Goal: Transaction & Acquisition: Subscribe to service/newsletter

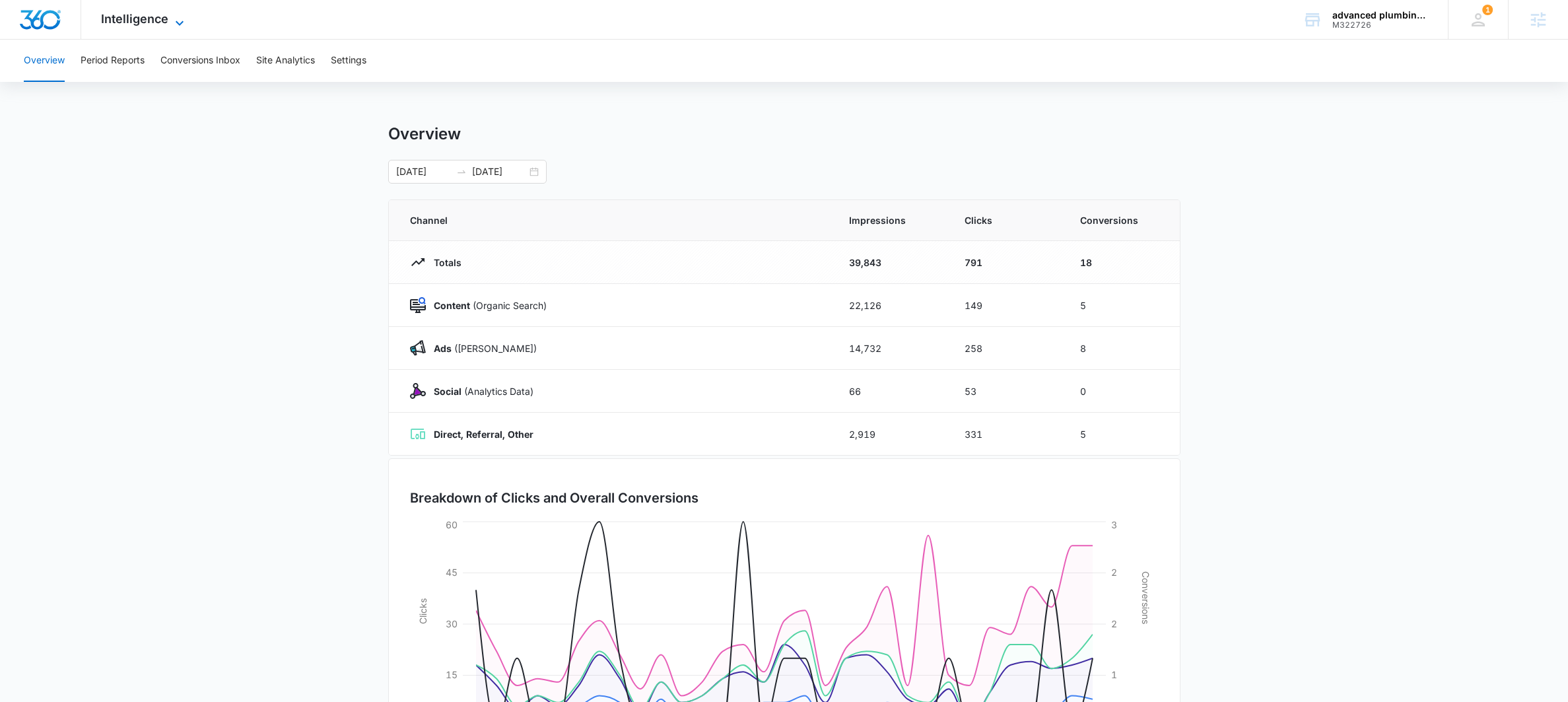
click at [153, 23] on span "Intelligence" at bounding box center [134, 19] width 67 height 14
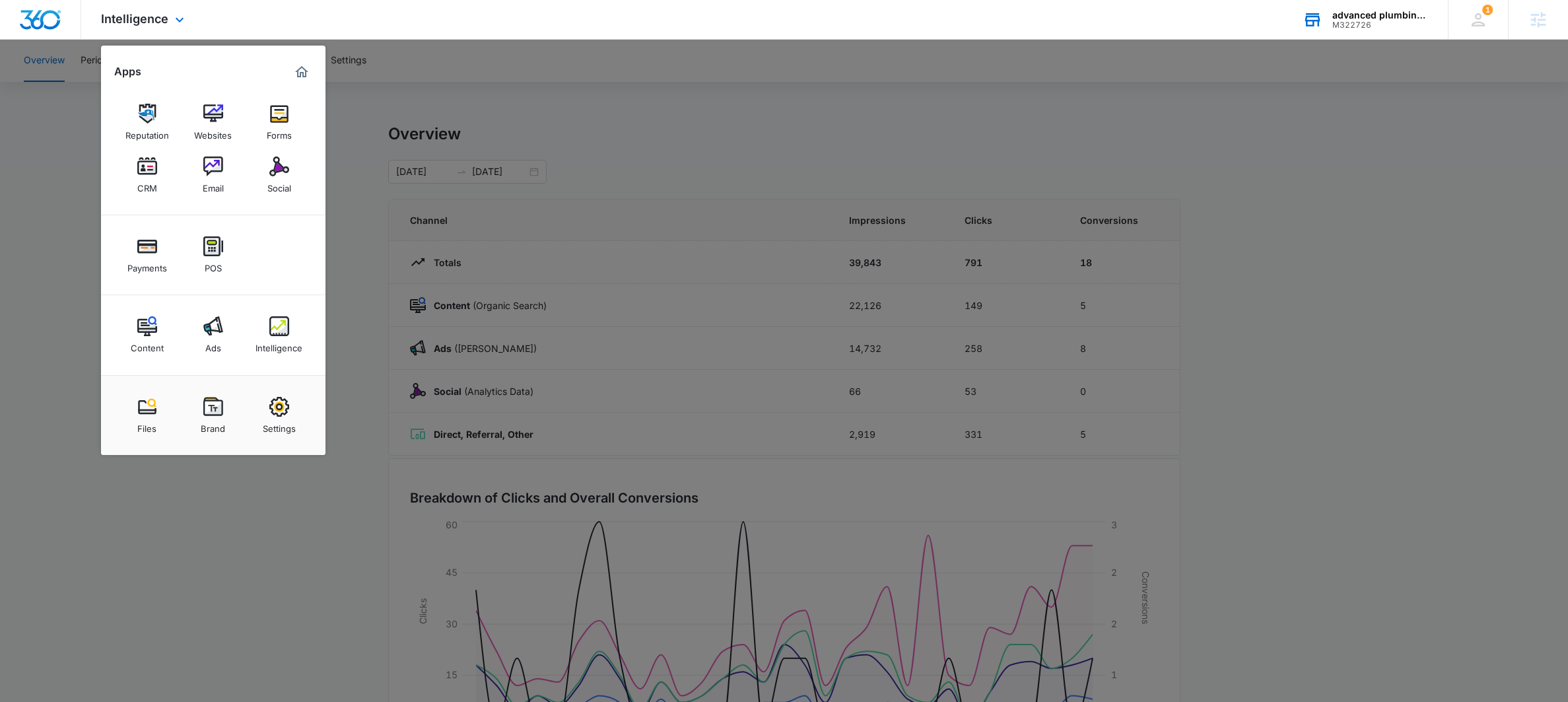
click at [1374, 12] on div "advanced plumbing systems llc" at bounding box center [1381, 15] width 96 height 11
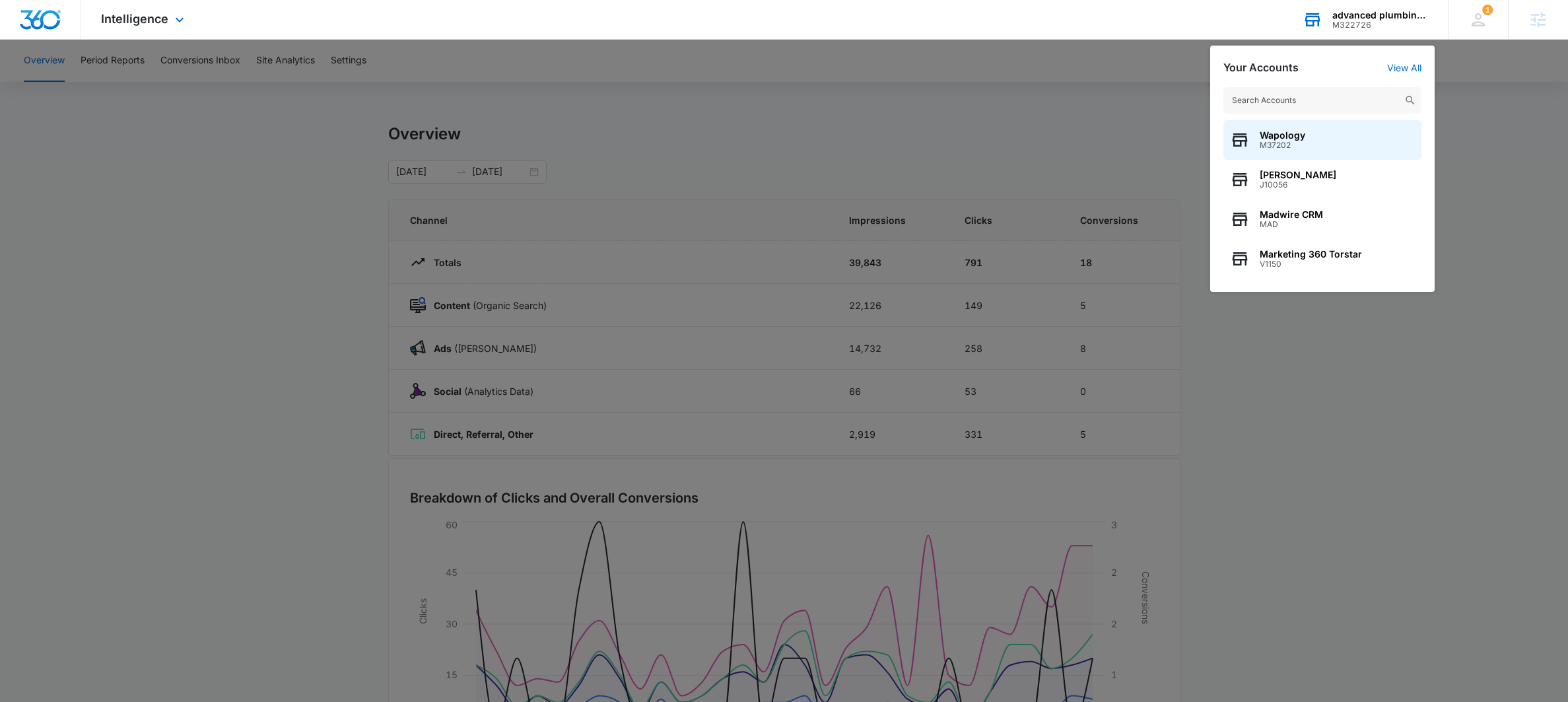
click at [1243, 104] on input "text" at bounding box center [1323, 100] width 198 height 26
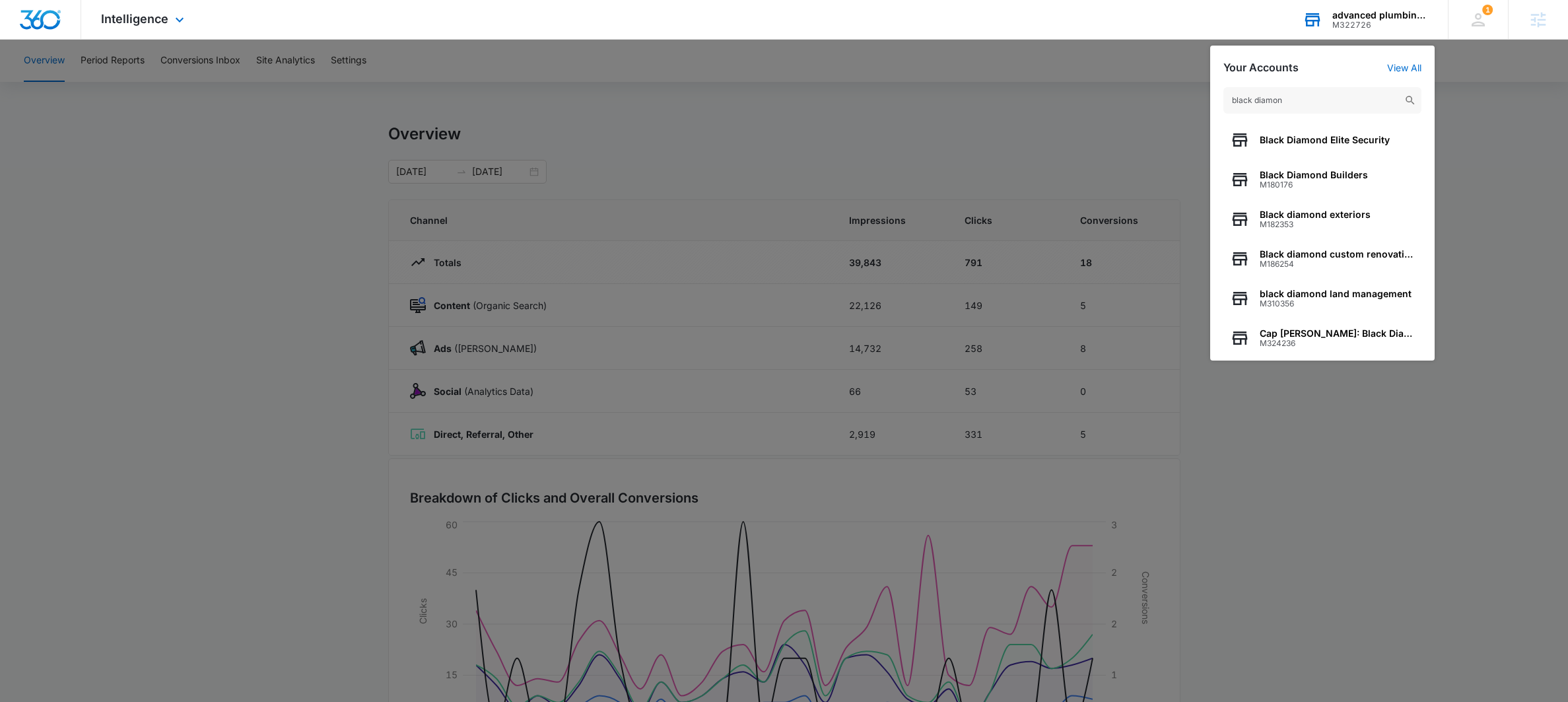
click at [1289, 103] on input "black diamon" at bounding box center [1323, 100] width 198 height 26
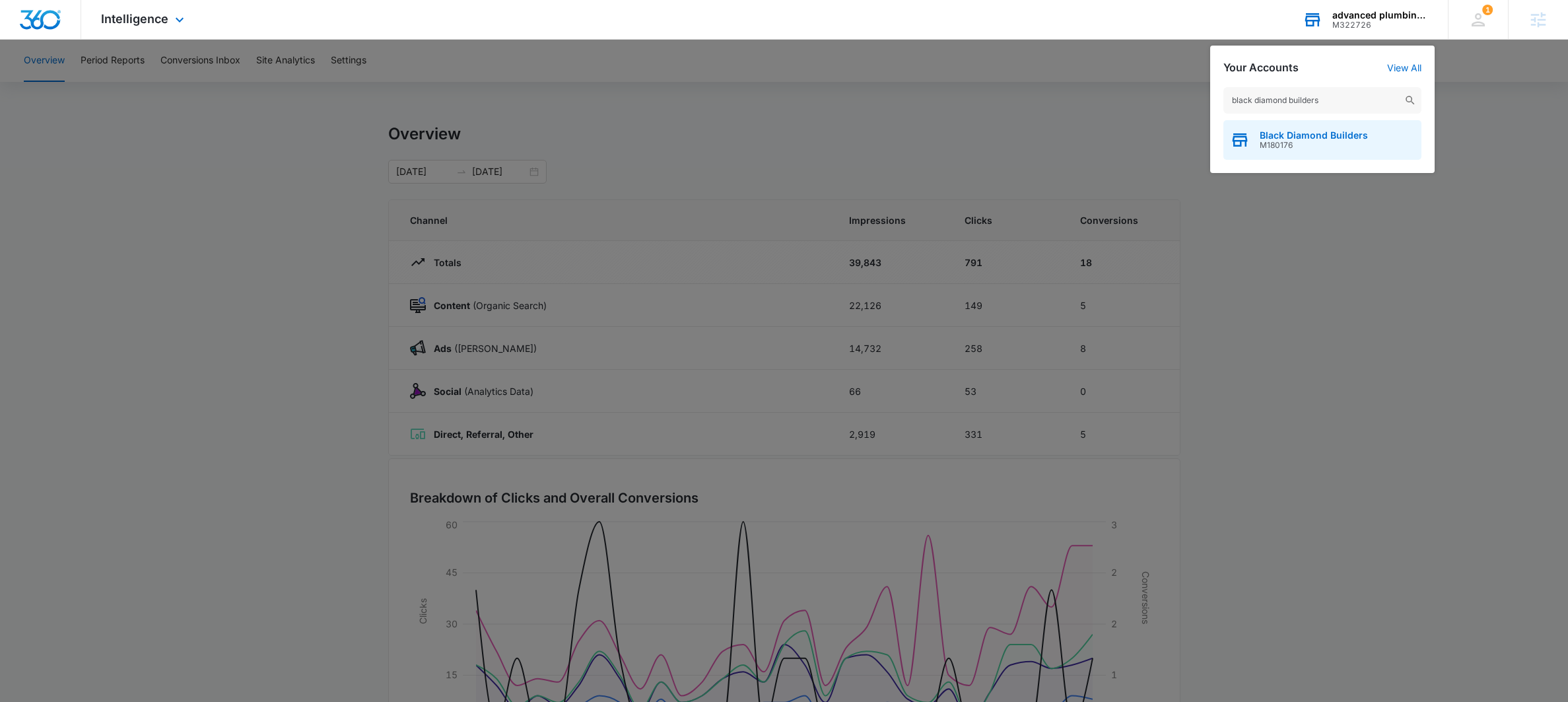
type input "black diamond builders"
click at [1304, 134] on span "Black Diamond Builders" at bounding box center [1313, 135] width 108 height 11
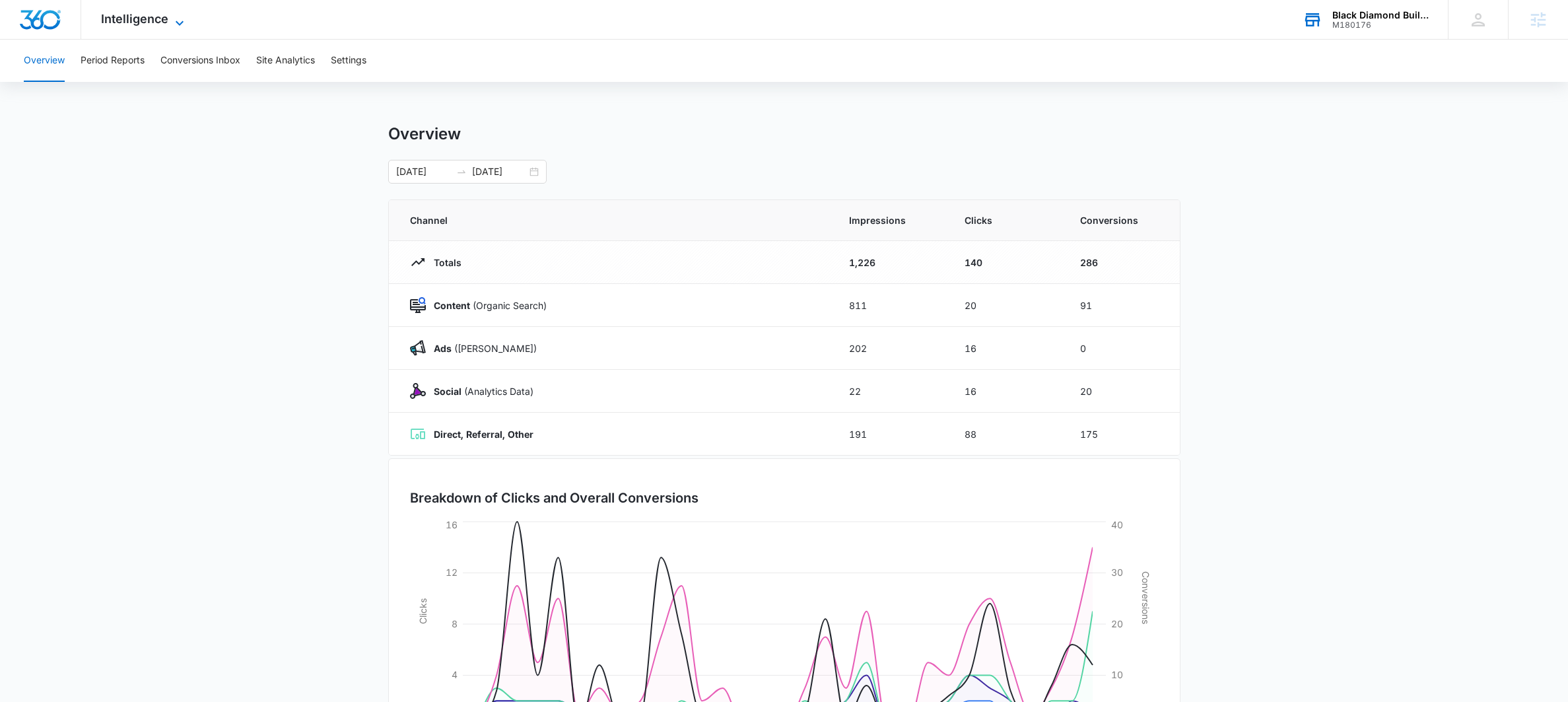
click at [161, 20] on span "Intelligence" at bounding box center [134, 19] width 67 height 14
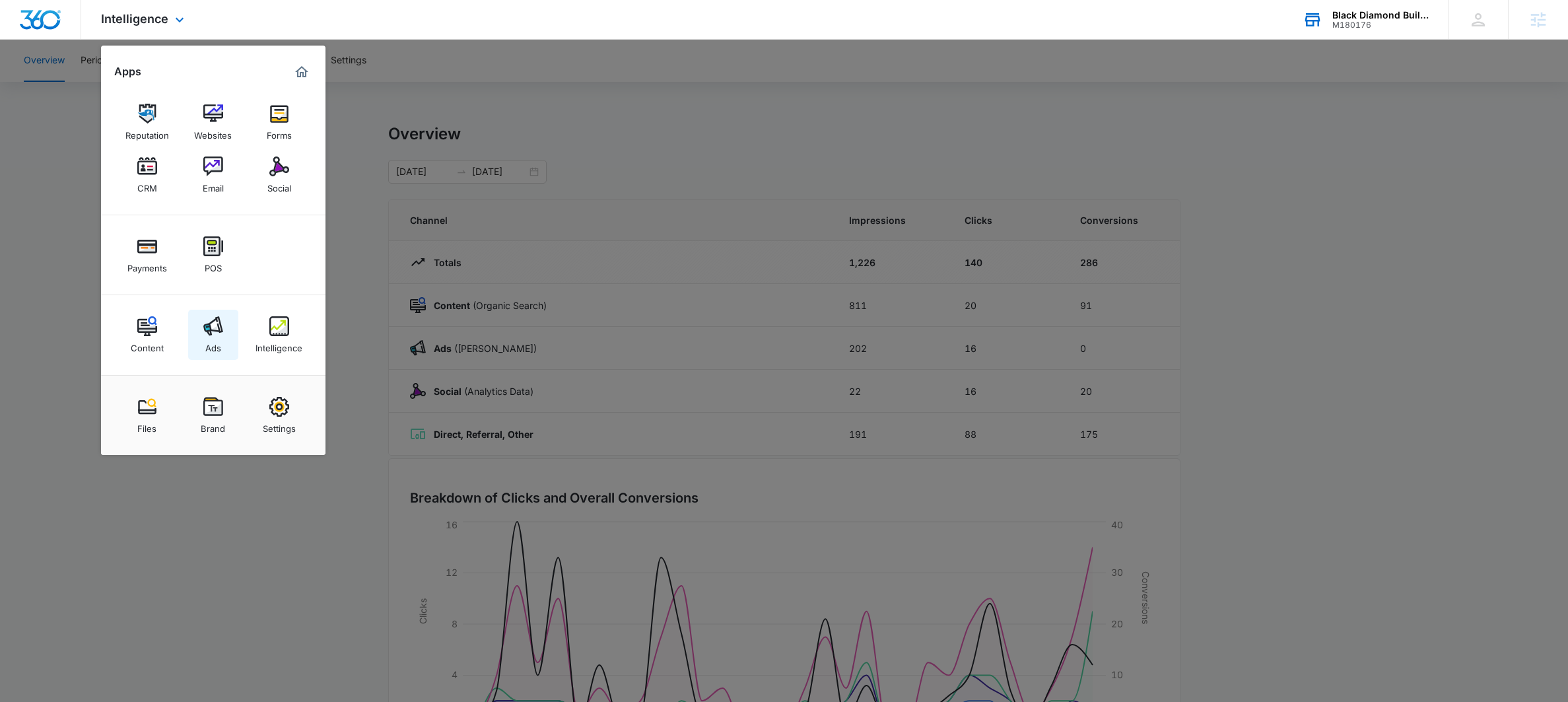
click at [213, 332] on img at bounding box center [213, 326] width 20 height 20
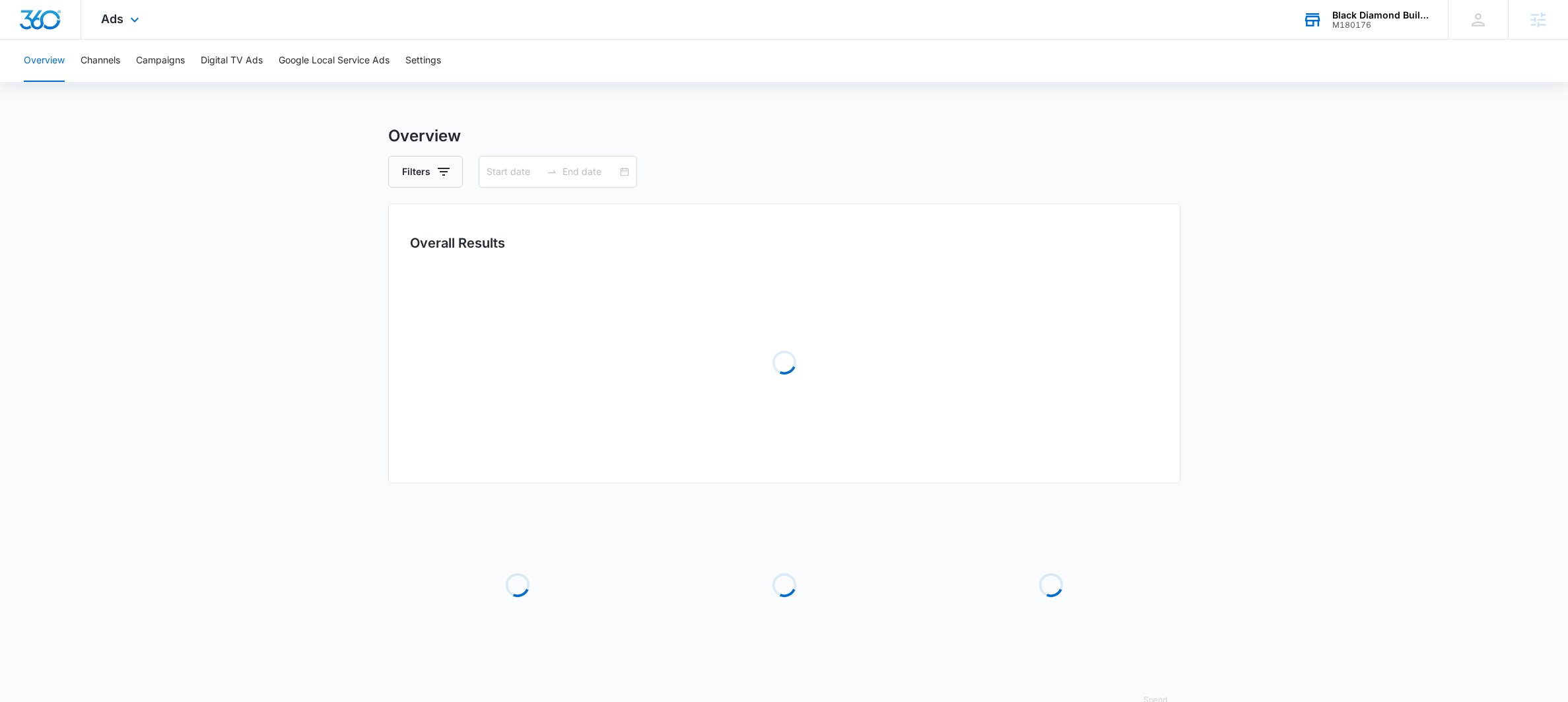
type input "08/10/2025"
type input "09/09/2025"
click at [302, 45] on button "Google Local Service Ads" at bounding box center [334, 61] width 111 height 42
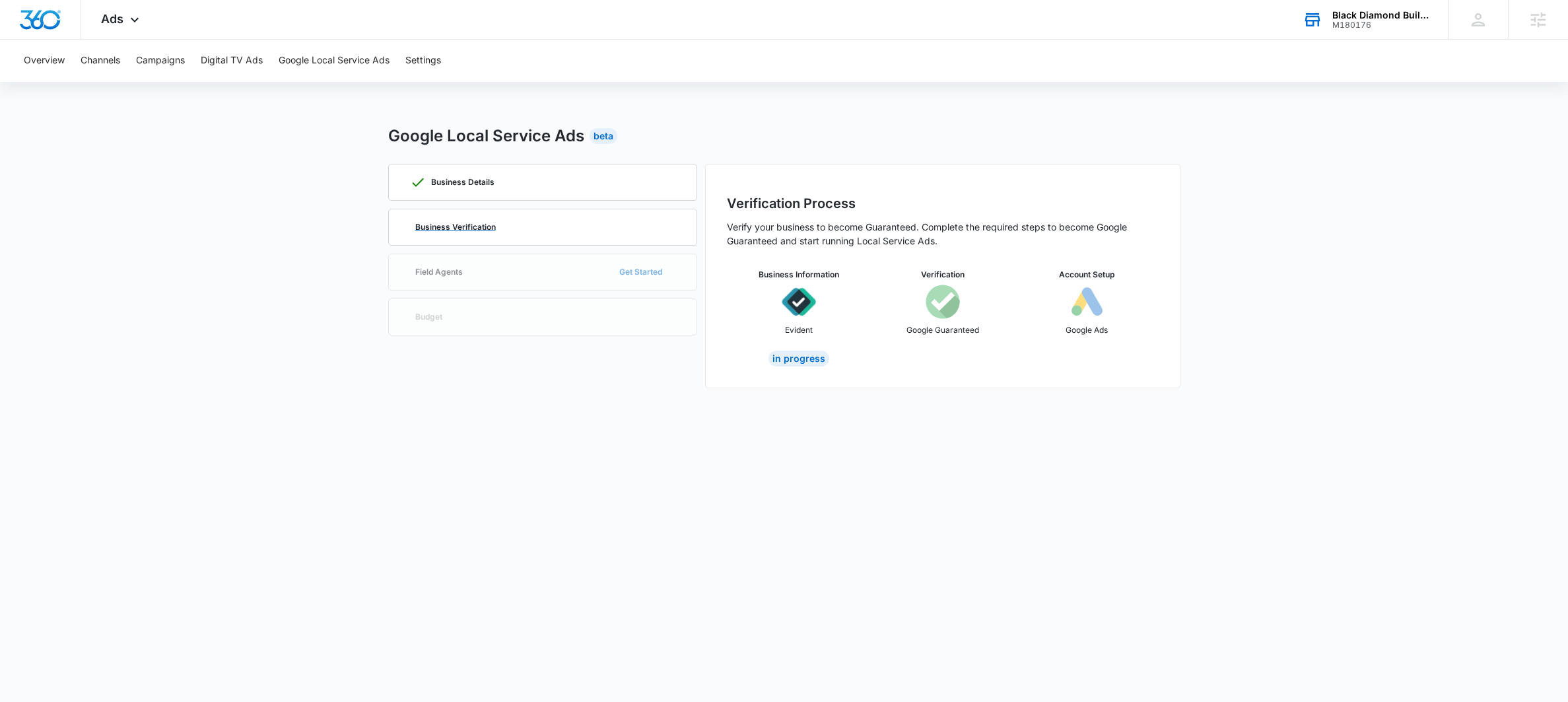
click at [480, 216] on div "Business Verification" at bounding box center [542, 227] width 265 height 35
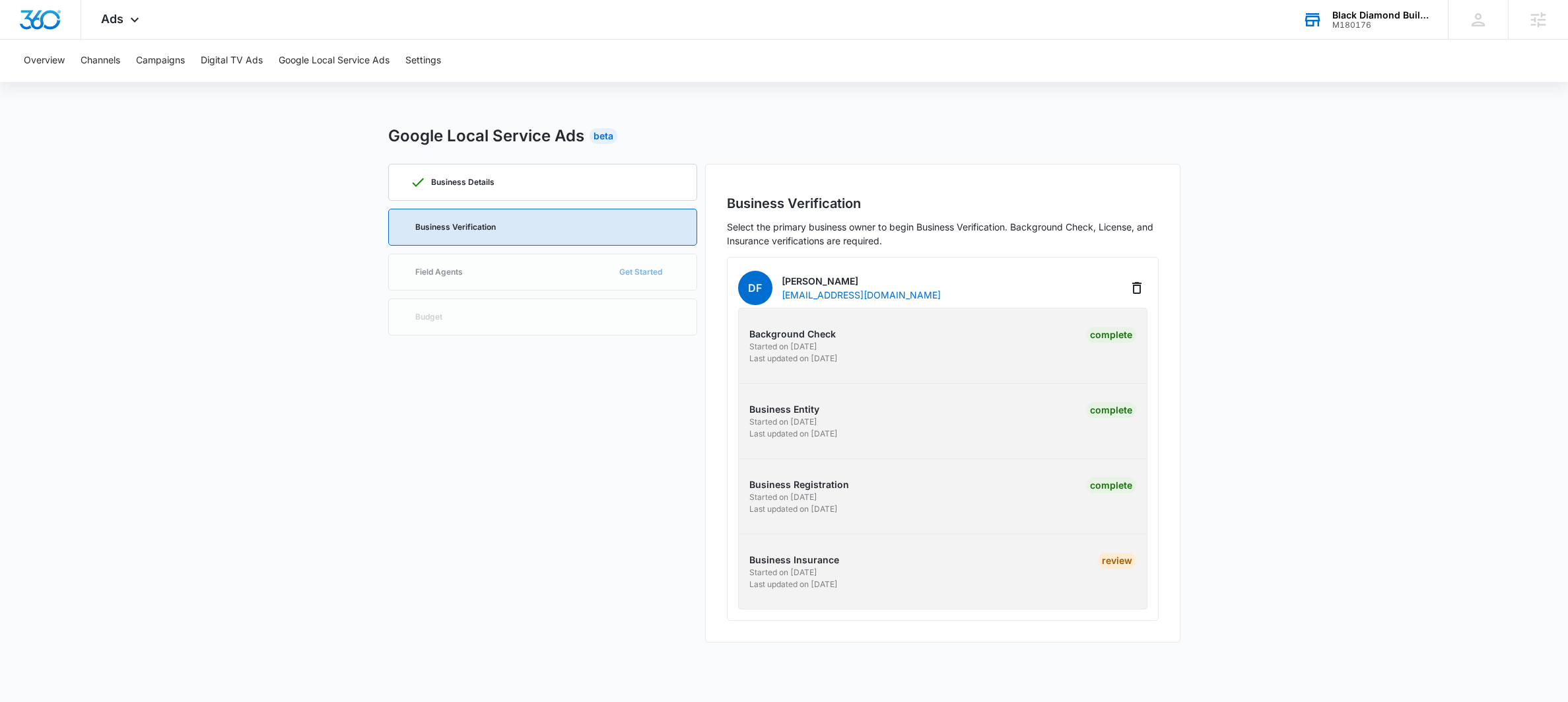
drag, startPoint x: 856, startPoint y: 585, endPoint x: 734, endPoint y: 570, distance: 122.9
click at [734, 570] on div "Business Insurance Started on 9/5/2025 Last updated on 9/8/2025 Review" at bounding box center [943, 571] width 429 height 38
click at [638, 594] on div "Business Details Business Verification Field Agents Get Started Budget" at bounding box center [542, 403] width 309 height 479
click at [810, 572] on p "Started on 9/5/2025" at bounding box center [844, 572] width 190 height 12
click at [1345, 35] on div "Black Diamond Builders M180176 Your Accounts View All" at bounding box center [1365, 19] width 165 height 39
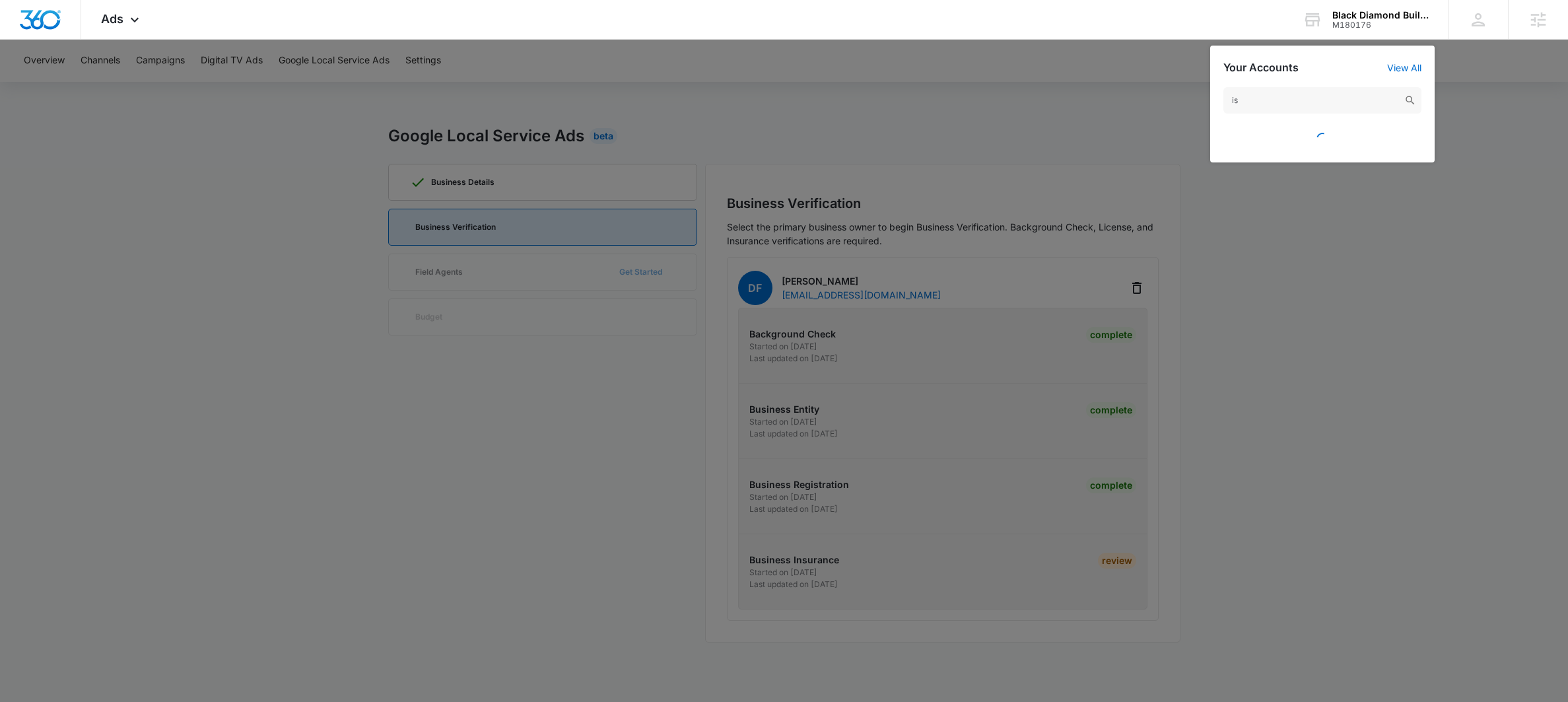
type input "i"
type input "the elk"
click at [1291, 146] on span "M332918" at bounding box center [1332, 145] width 146 height 9
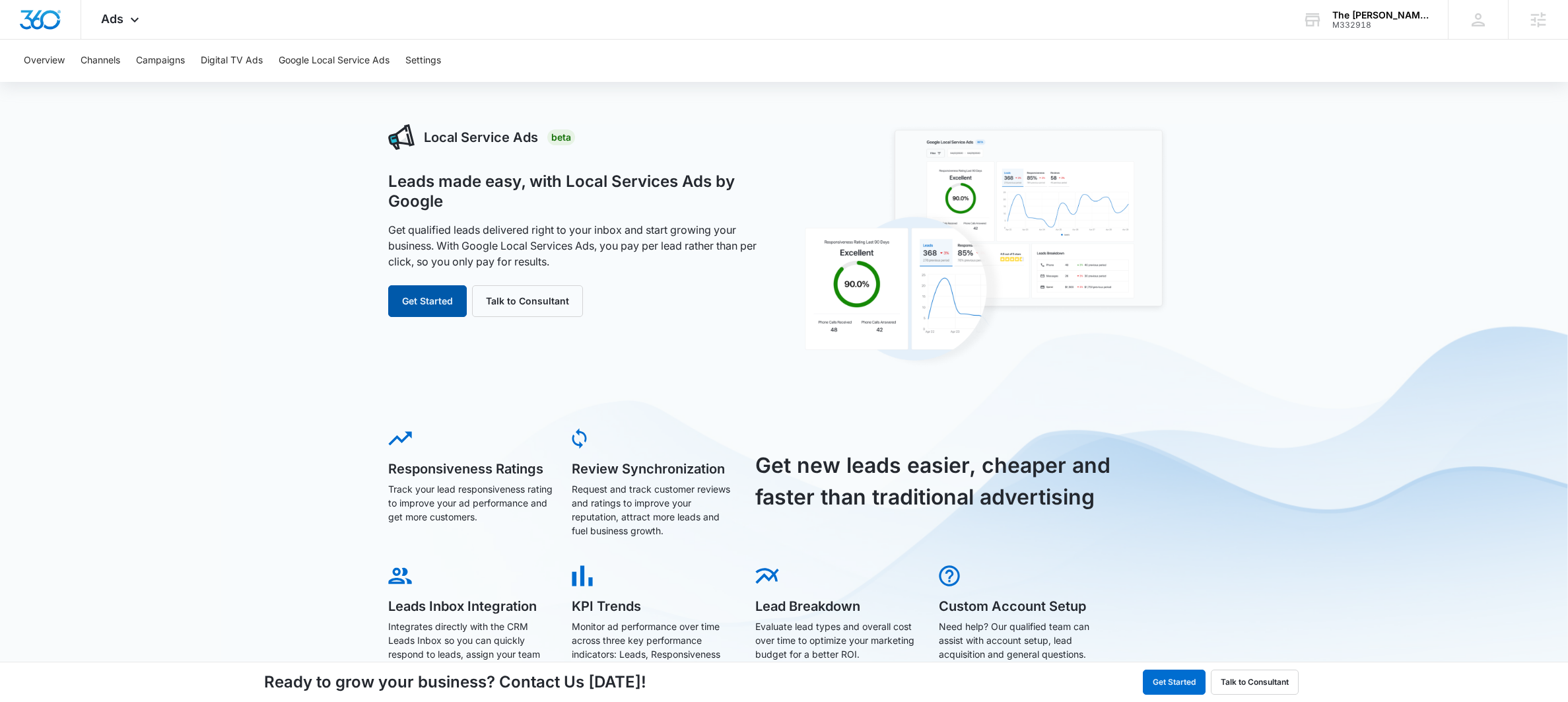
click at [418, 306] on button "Get Started" at bounding box center [427, 301] width 79 height 32
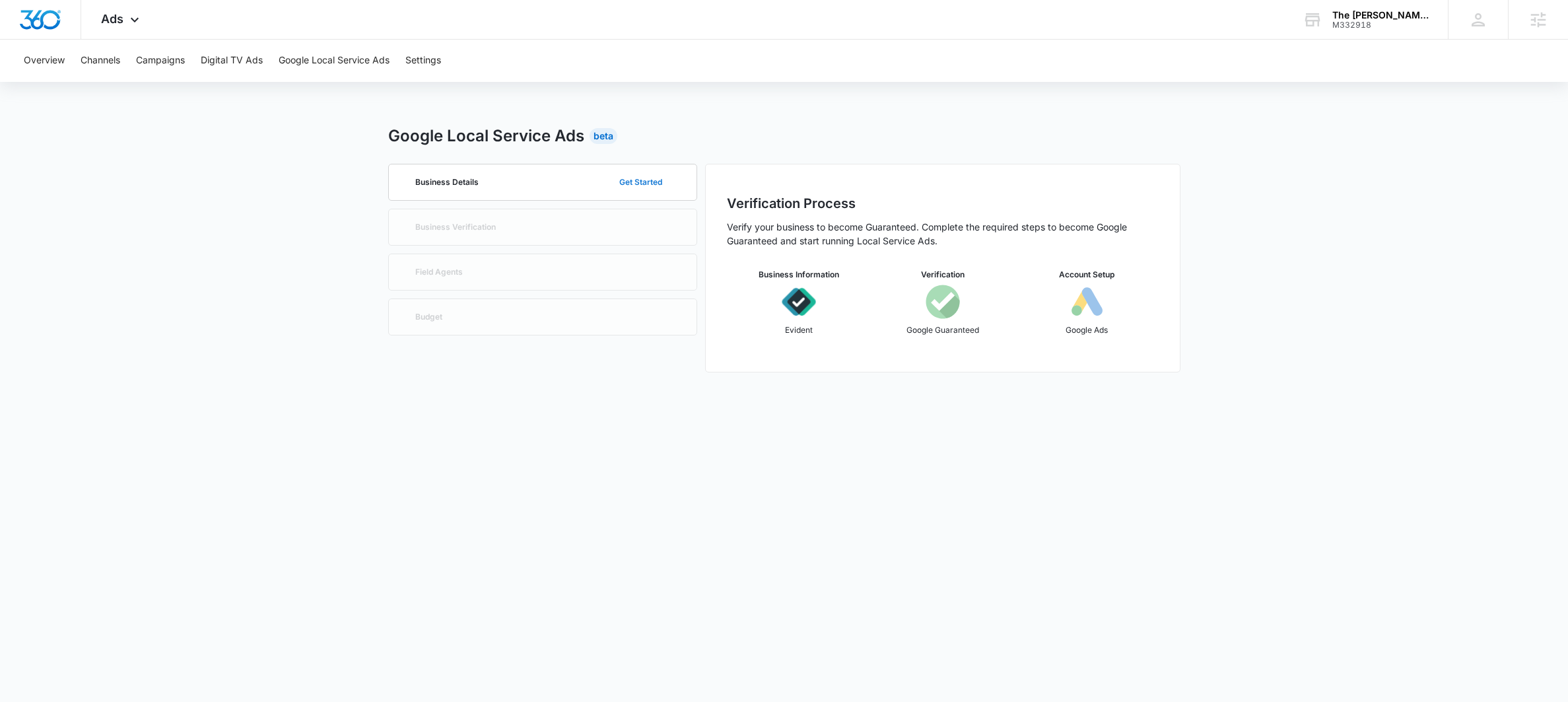
click at [641, 183] on button "Get Started" at bounding box center [641, 182] width 69 height 32
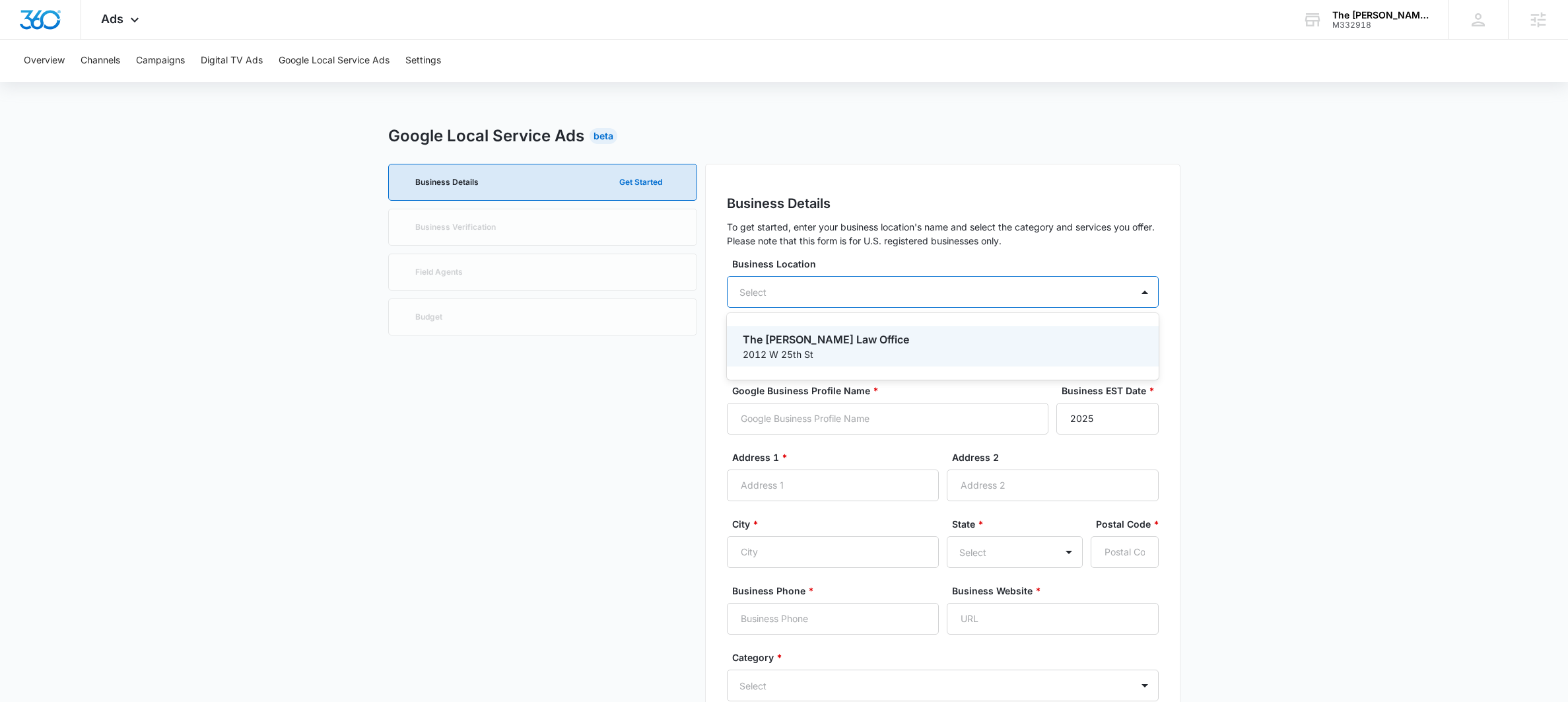
click at [941, 299] on div "Select" at bounding box center [943, 292] width 431 height 32
click at [827, 333] on p "The Elkhatib Law Office" at bounding box center [941, 340] width 397 height 16
type input "The Elkhatib Law Office"
type input "2012 W 25th St"
type input "#501"
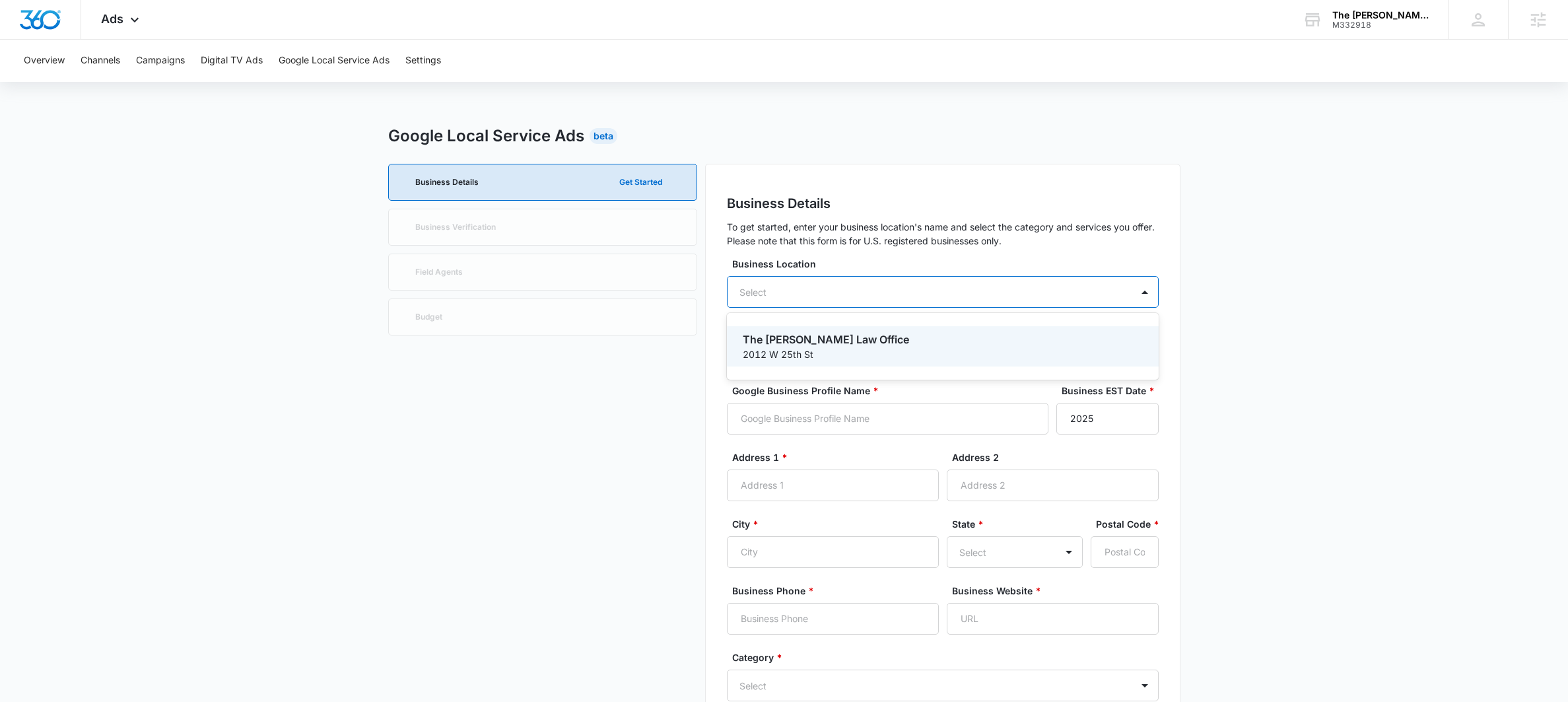
type input "Cleveland"
type input "44113"
type input "2163343444"
type input "https://issalegal.com/"
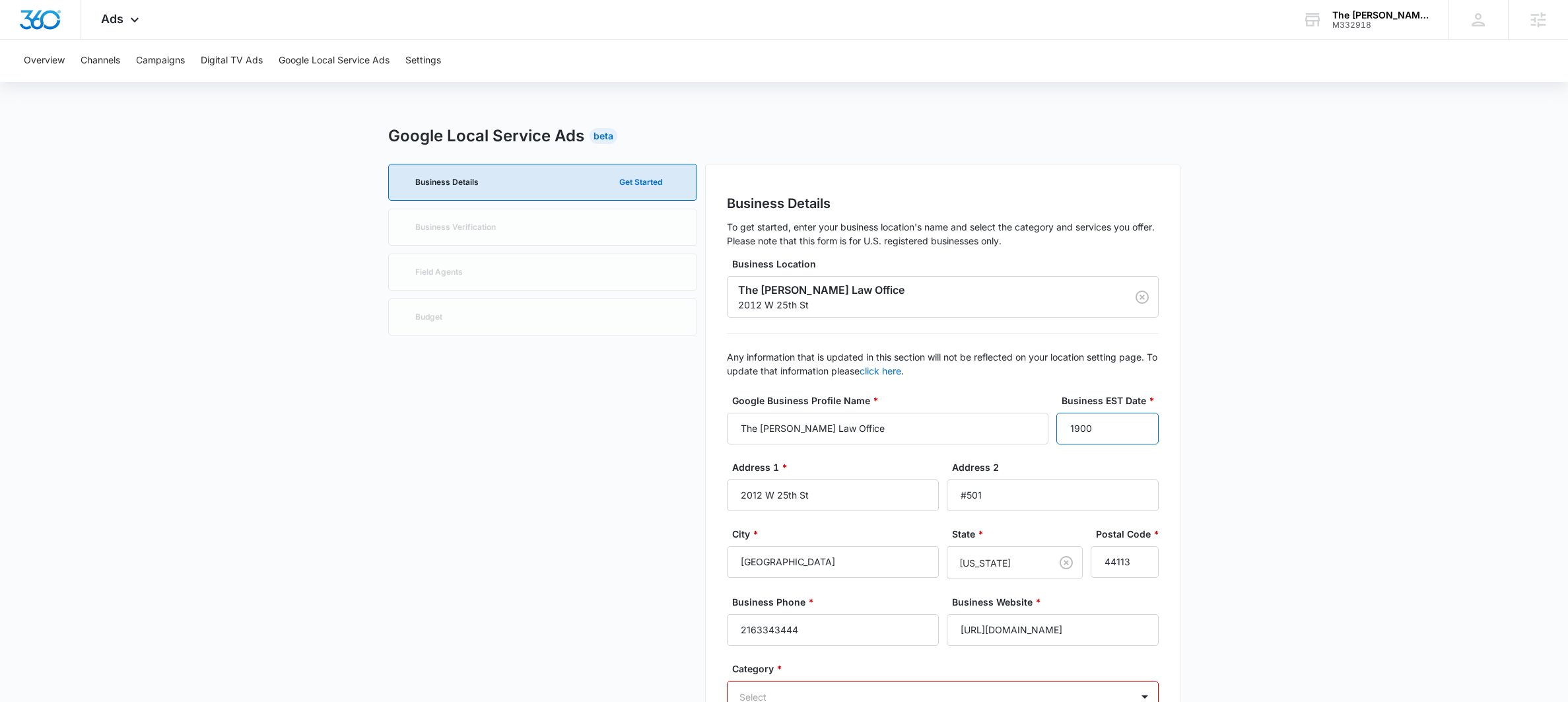
click at [1122, 430] on input "1900" at bounding box center [1107, 428] width 103 height 32
click at [1108, 426] on input "1900" at bounding box center [1107, 428] width 103 height 32
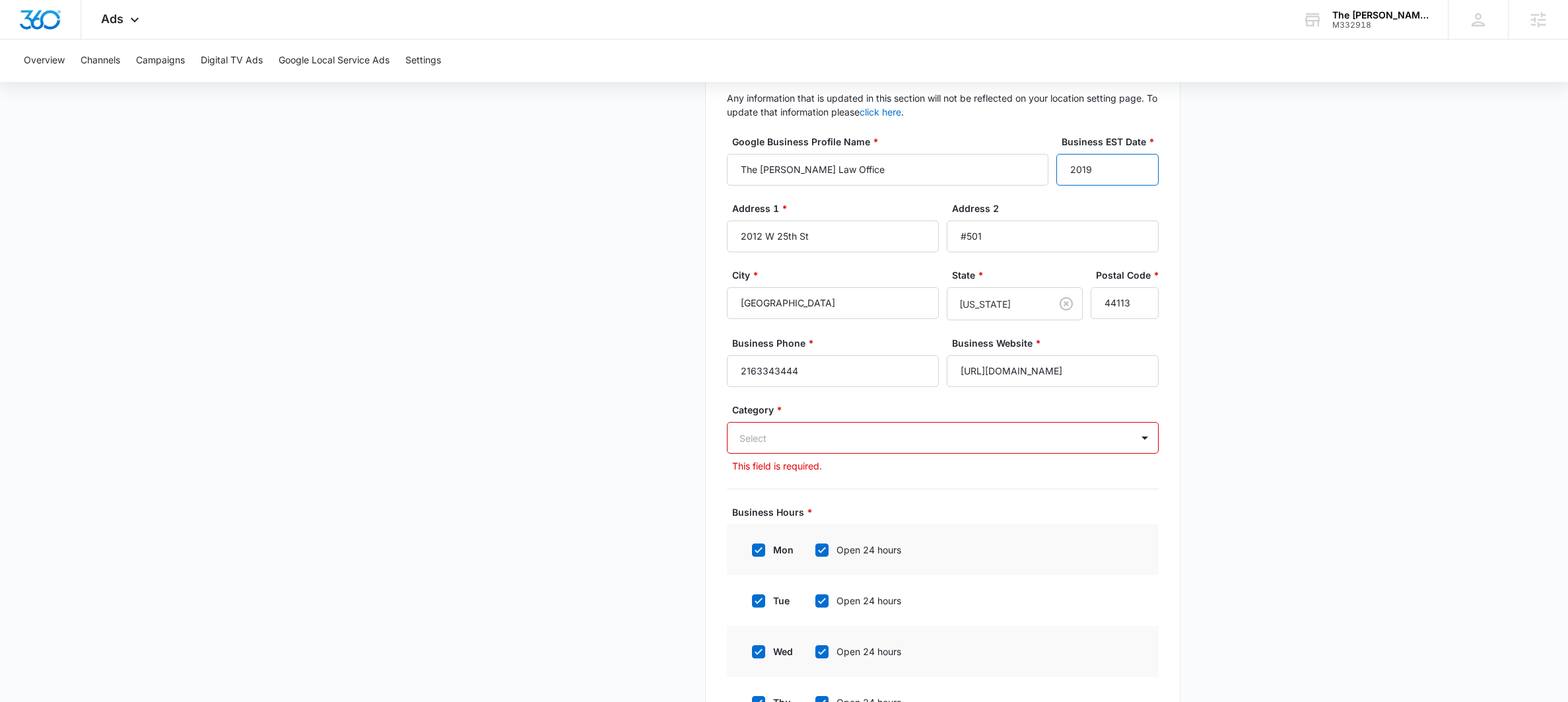
scroll to position [269, 0]
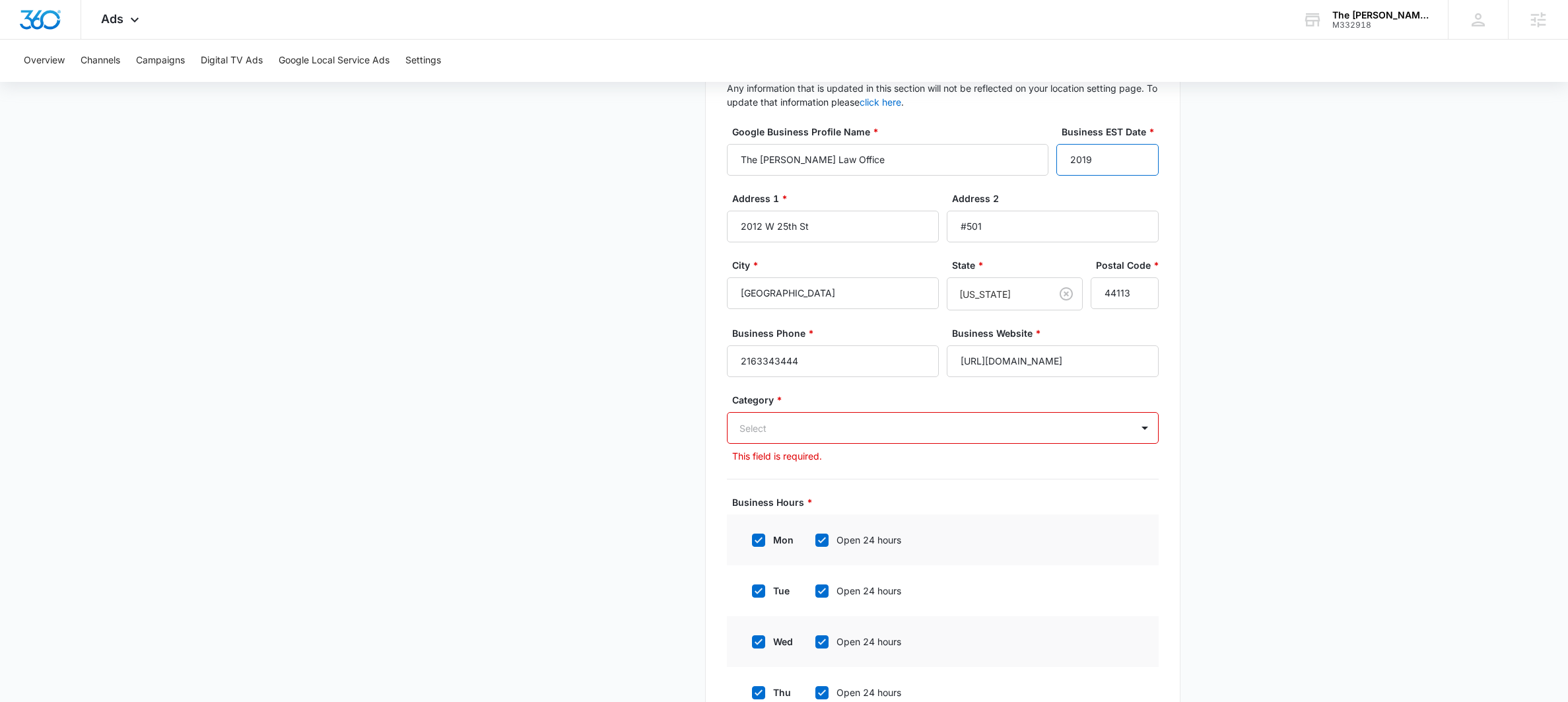
type input "2019"
click at [939, 429] on div at bounding box center [927, 428] width 375 height 16
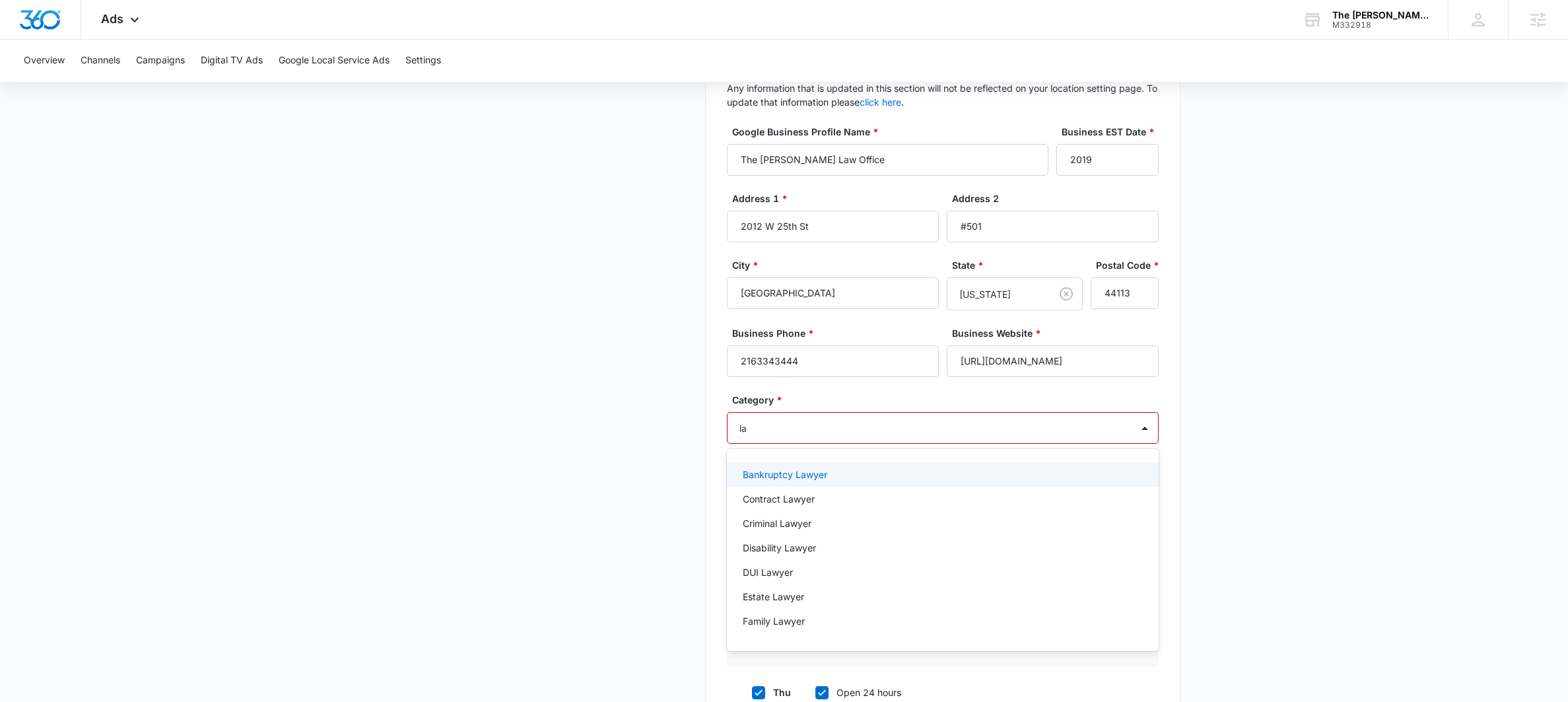
type input "law"
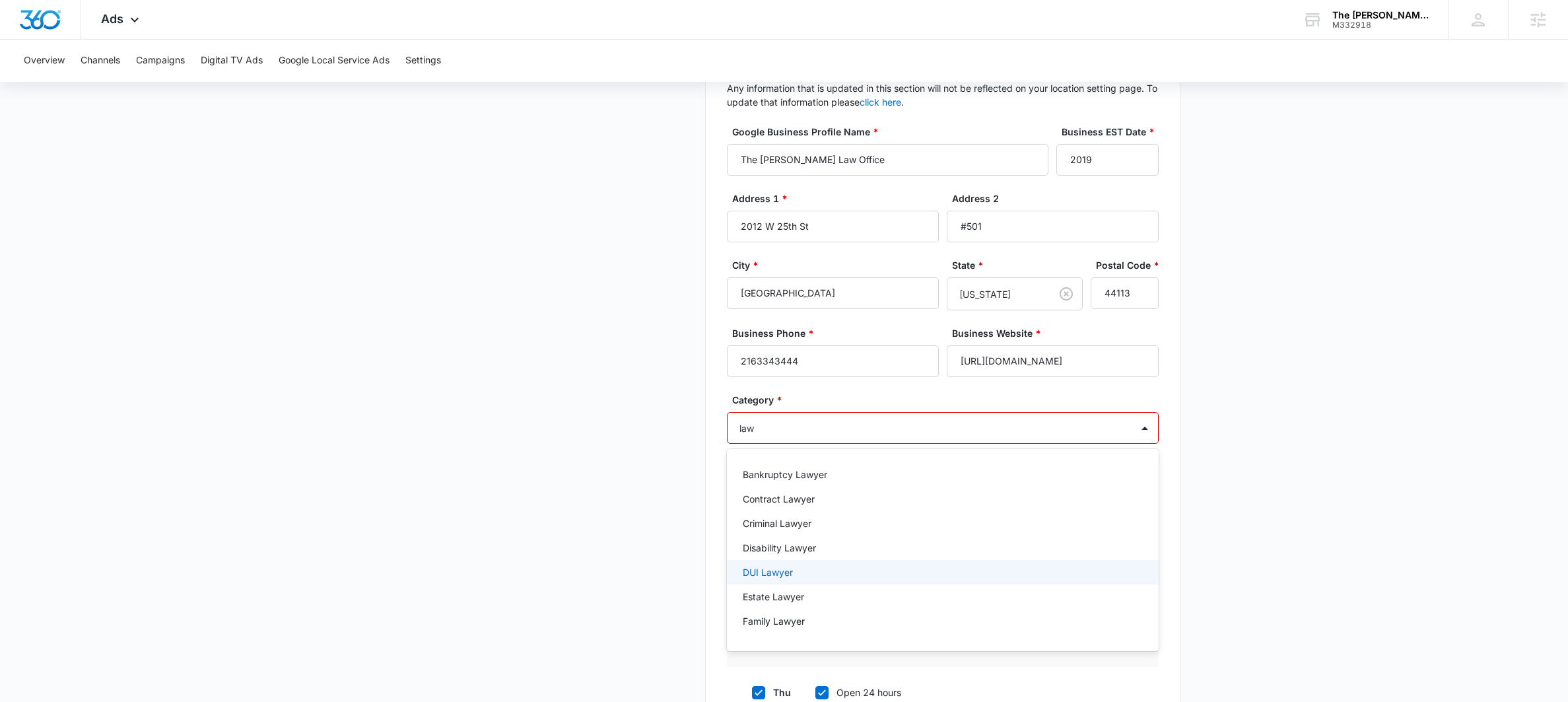
click at [770, 576] on p "DUI Lawyer" at bounding box center [767, 572] width 50 height 14
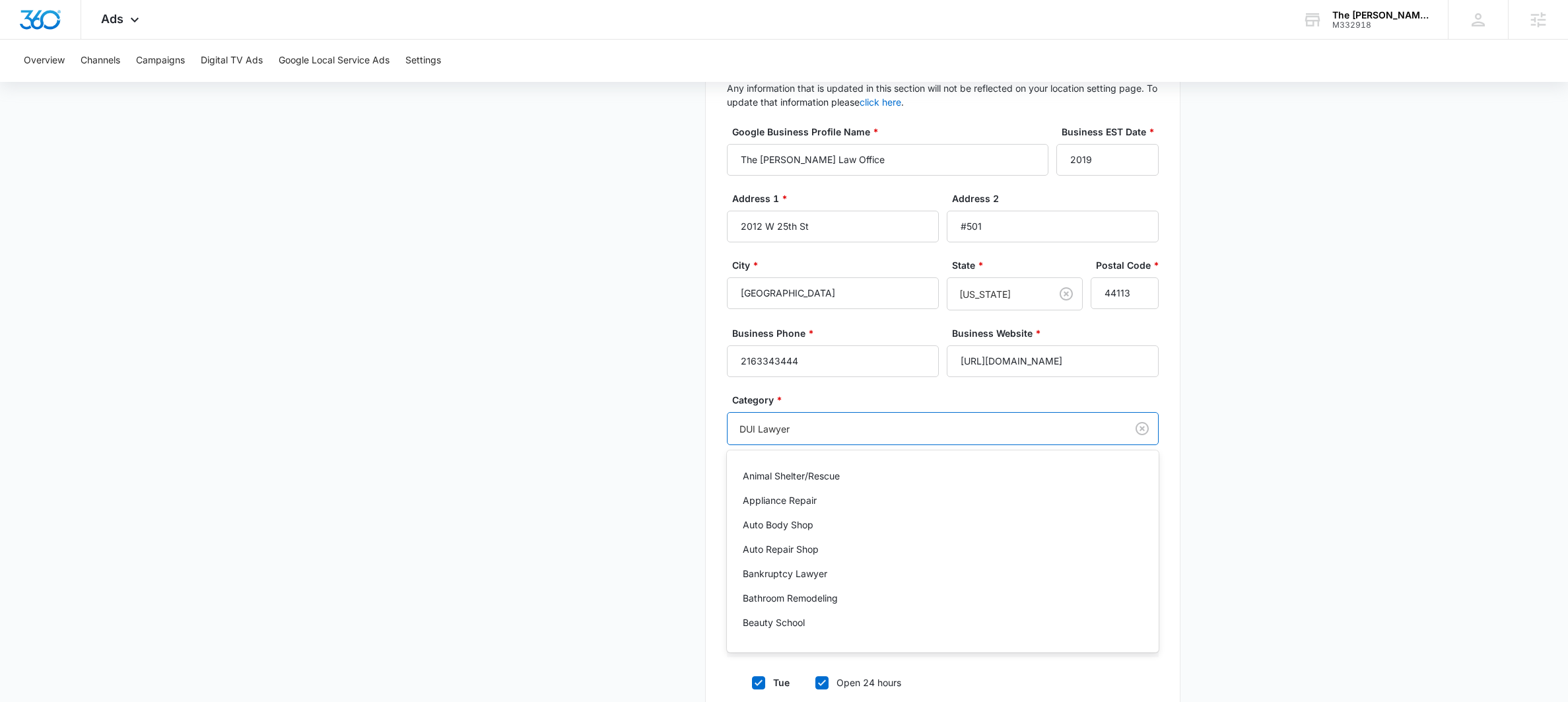
click at [801, 432] on div at bounding box center [924, 429] width 370 height 16
click at [790, 425] on div at bounding box center [924, 429] width 370 height 16
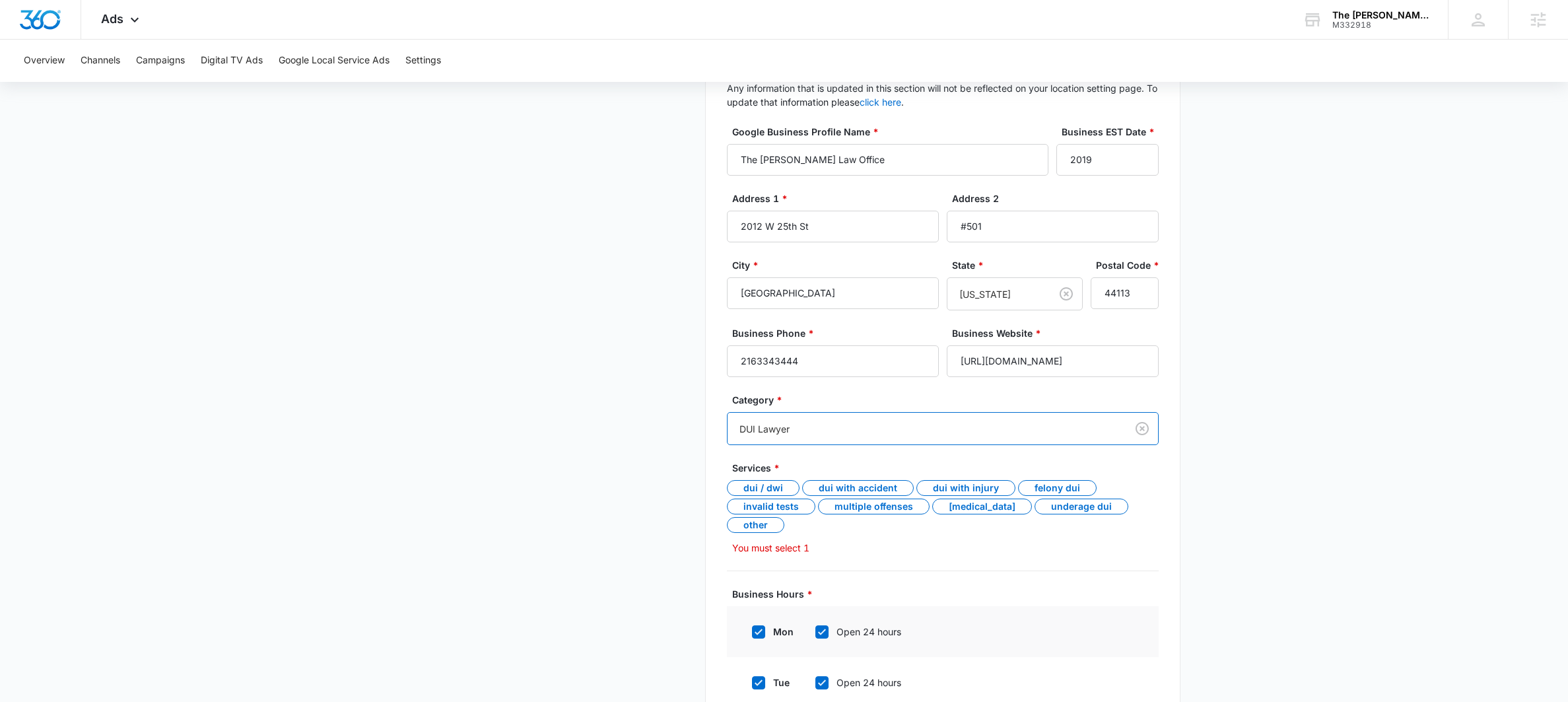
click at [790, 425] on div at bounding box center [924, 429] width 370 height 16
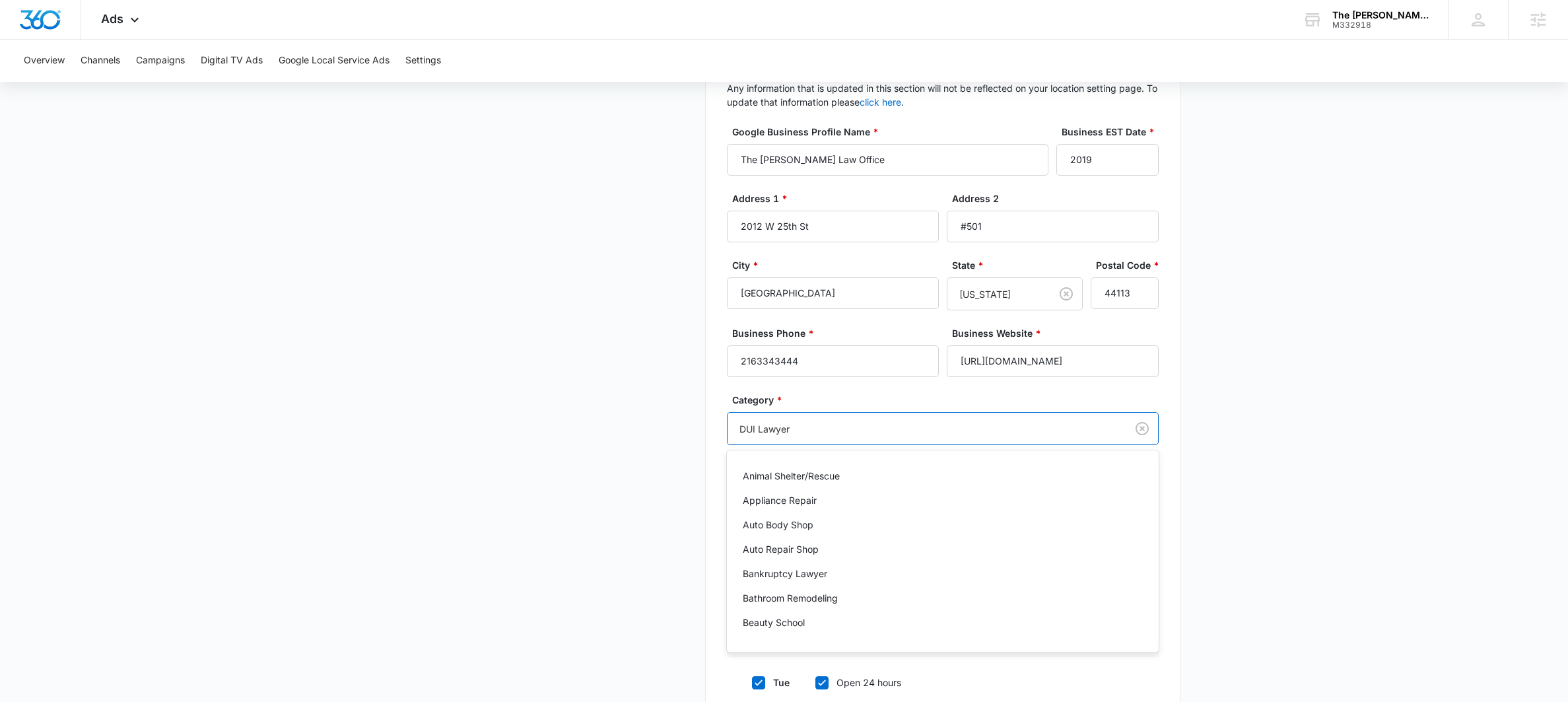
scroll to position [0, 0]
click at [790, 425] on div at bounding box center [924, 429] width 370 height 16
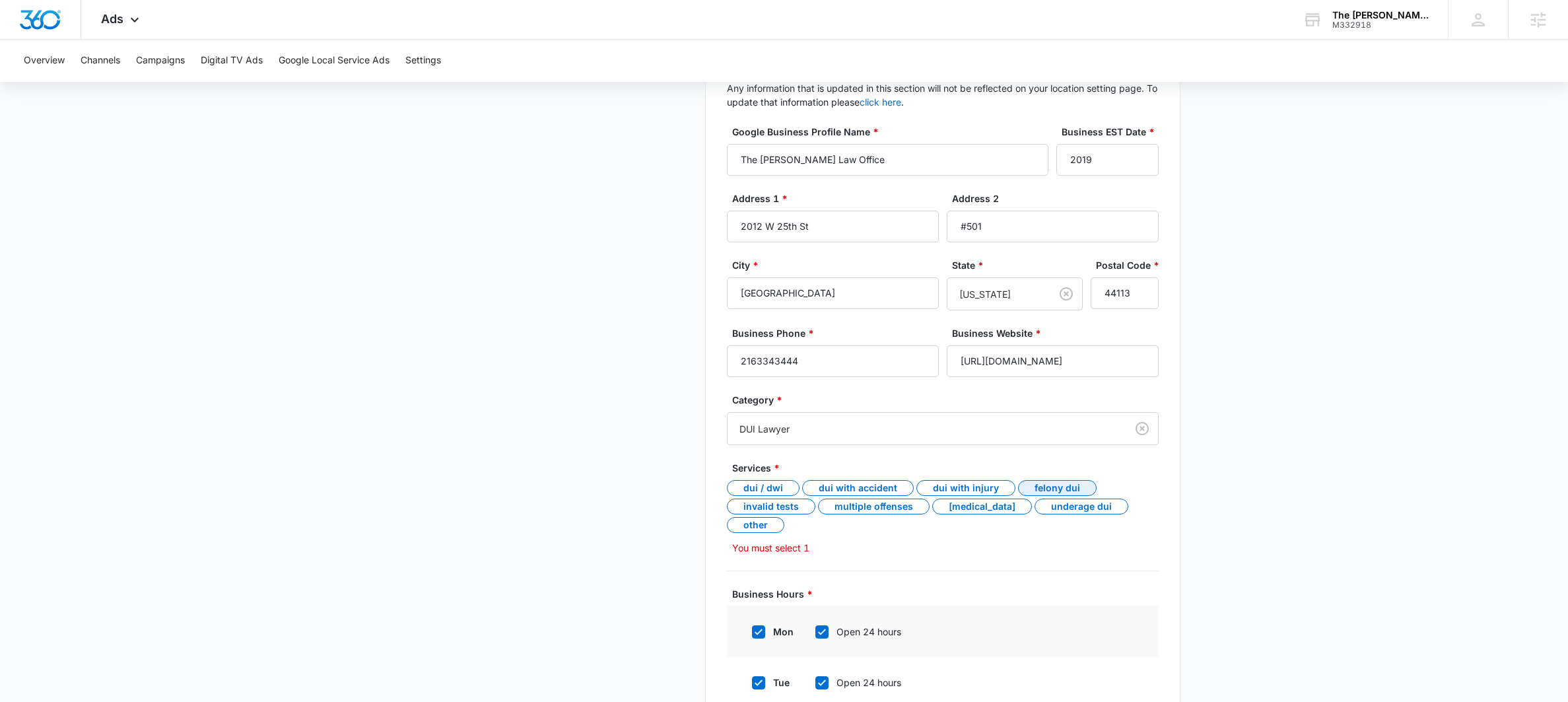
click at [1048, 490] on div "Felony DUI" at bounding box center [1057, 488] width 79 height 16
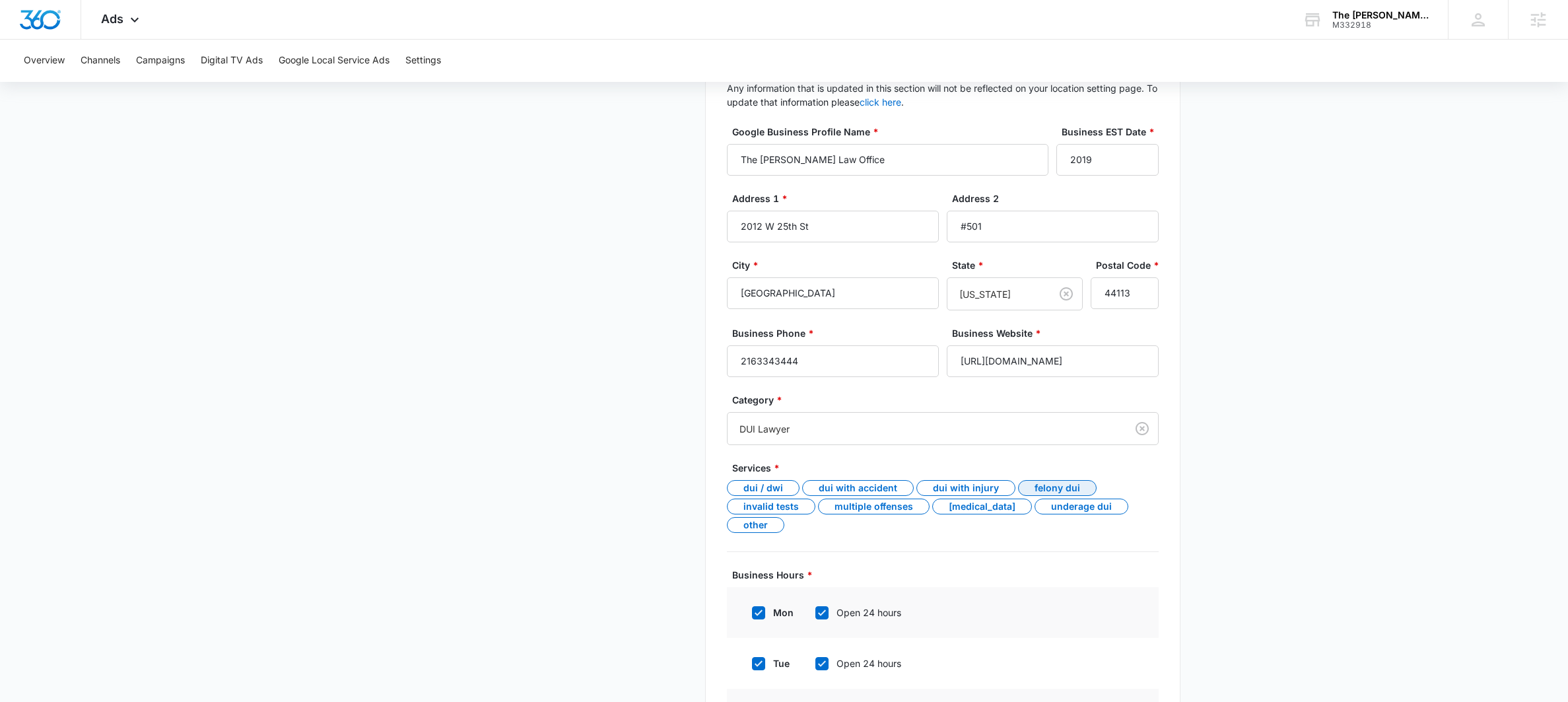
click at [1023, 490] on div "Felony DUI" at bounding box center [1057, 488] width 79 height 16
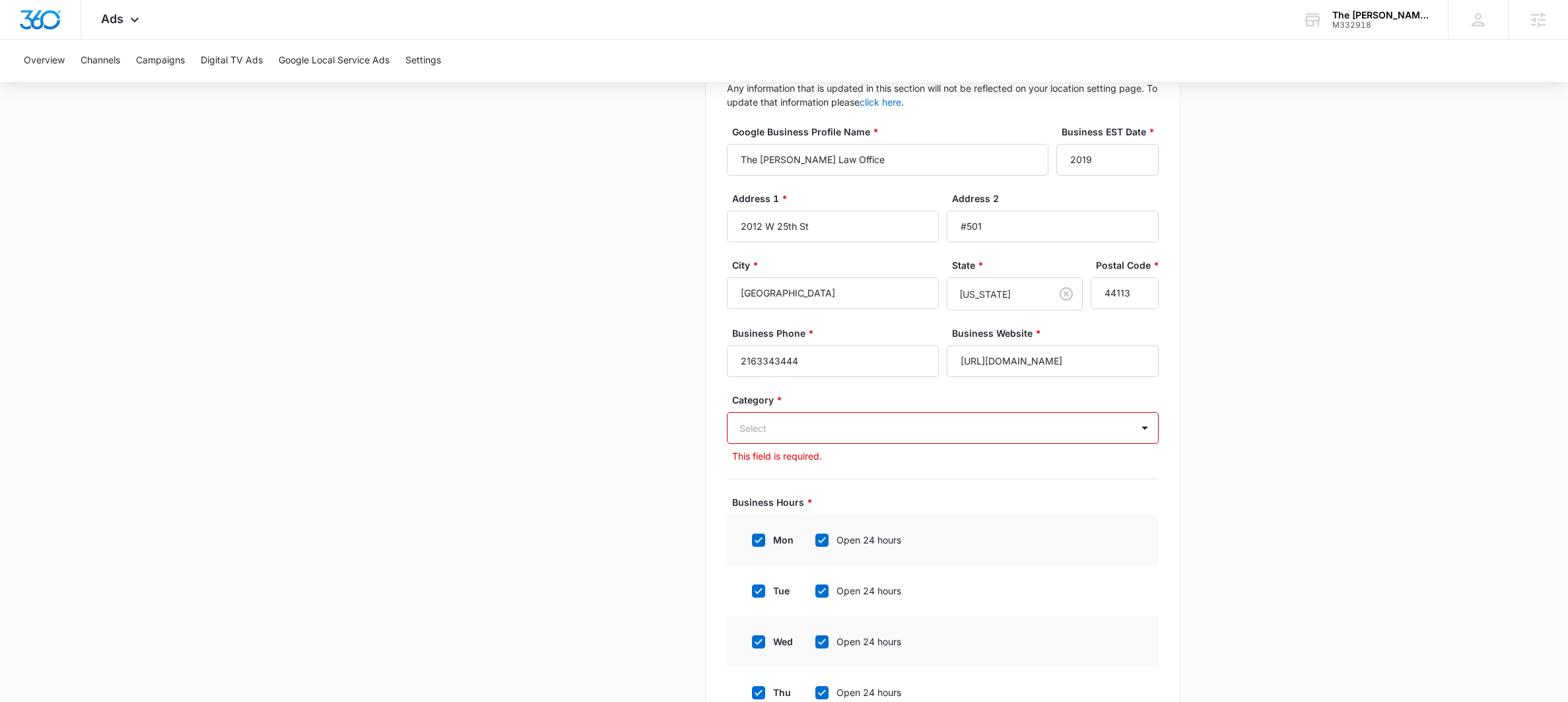
click at [869, 421] on div at bounding box center [927, 428] width 375 height 16
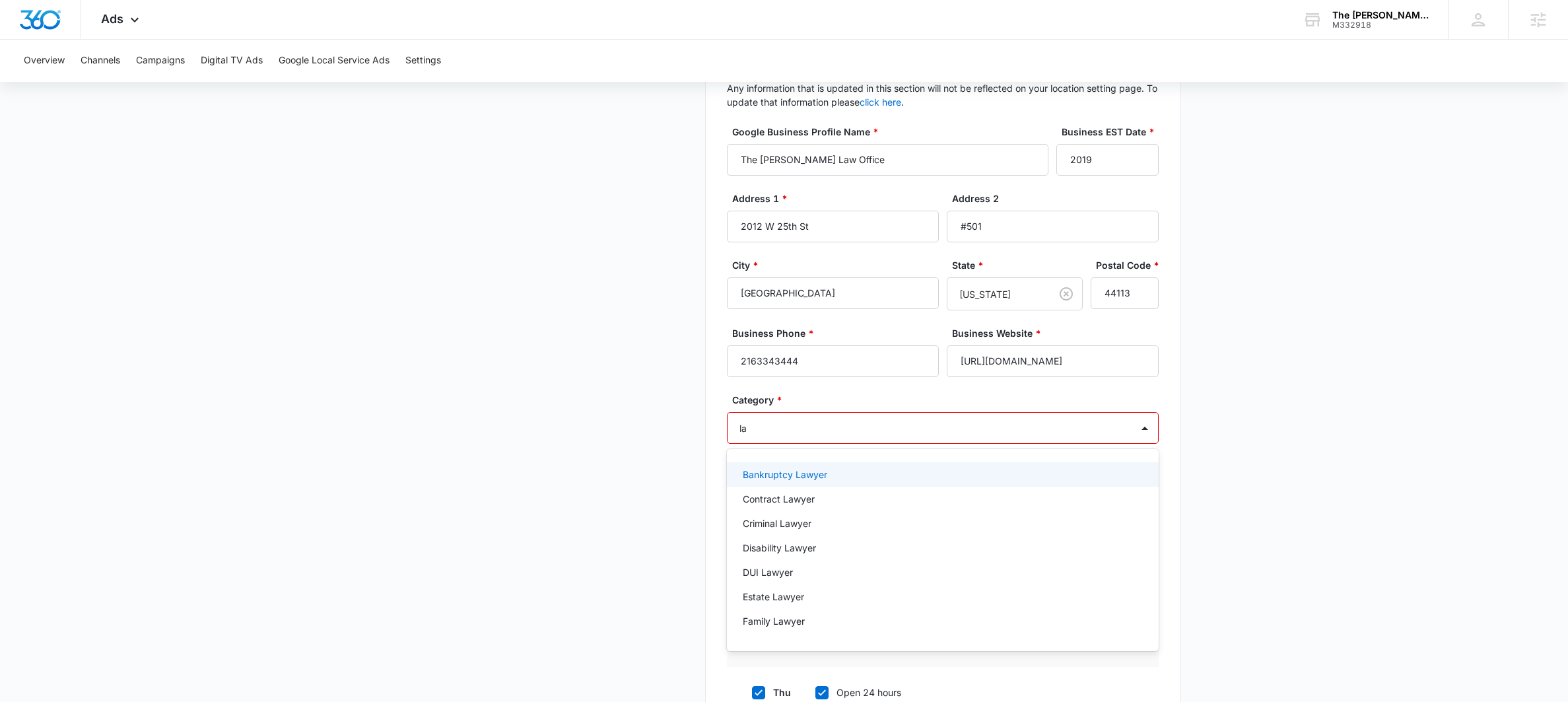
type input "law"
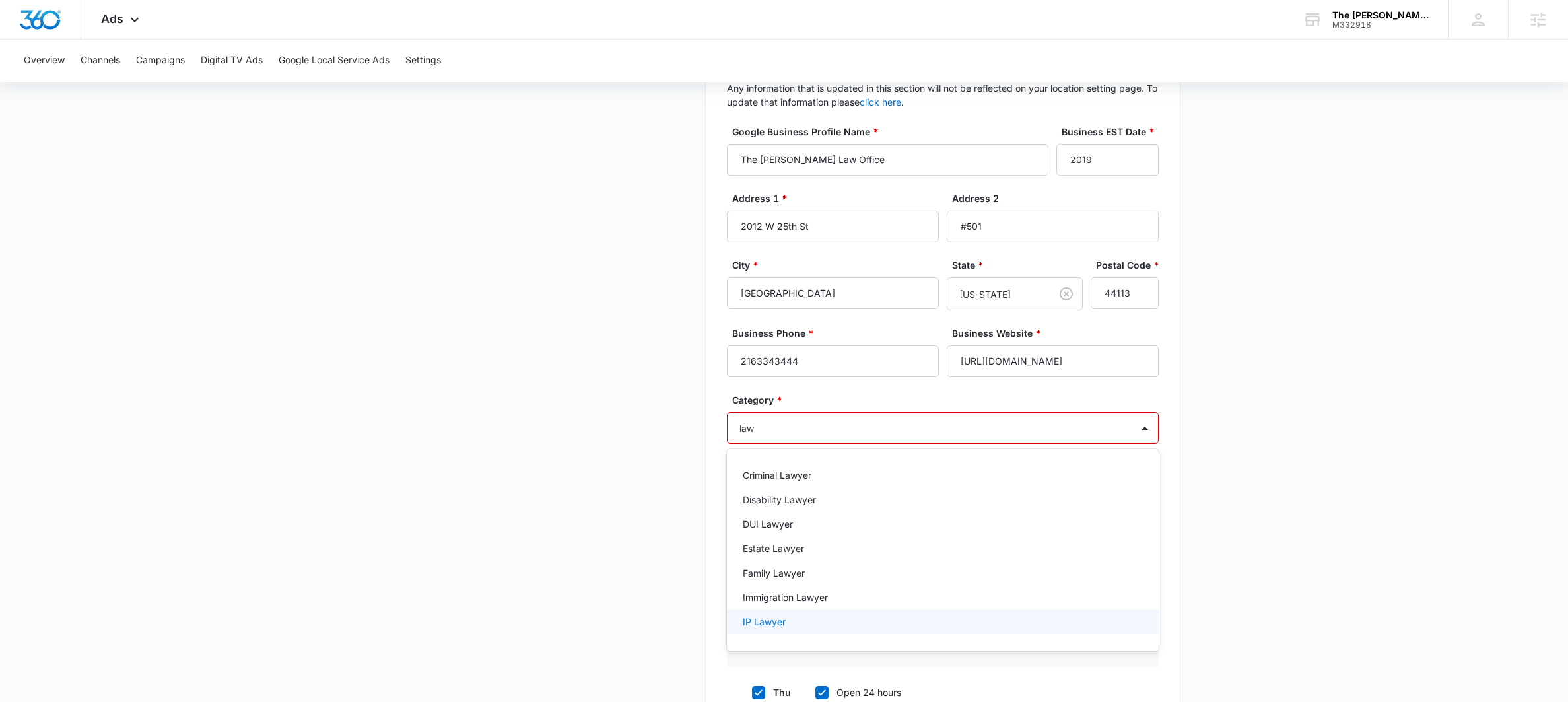
scroll to position [45, 0]
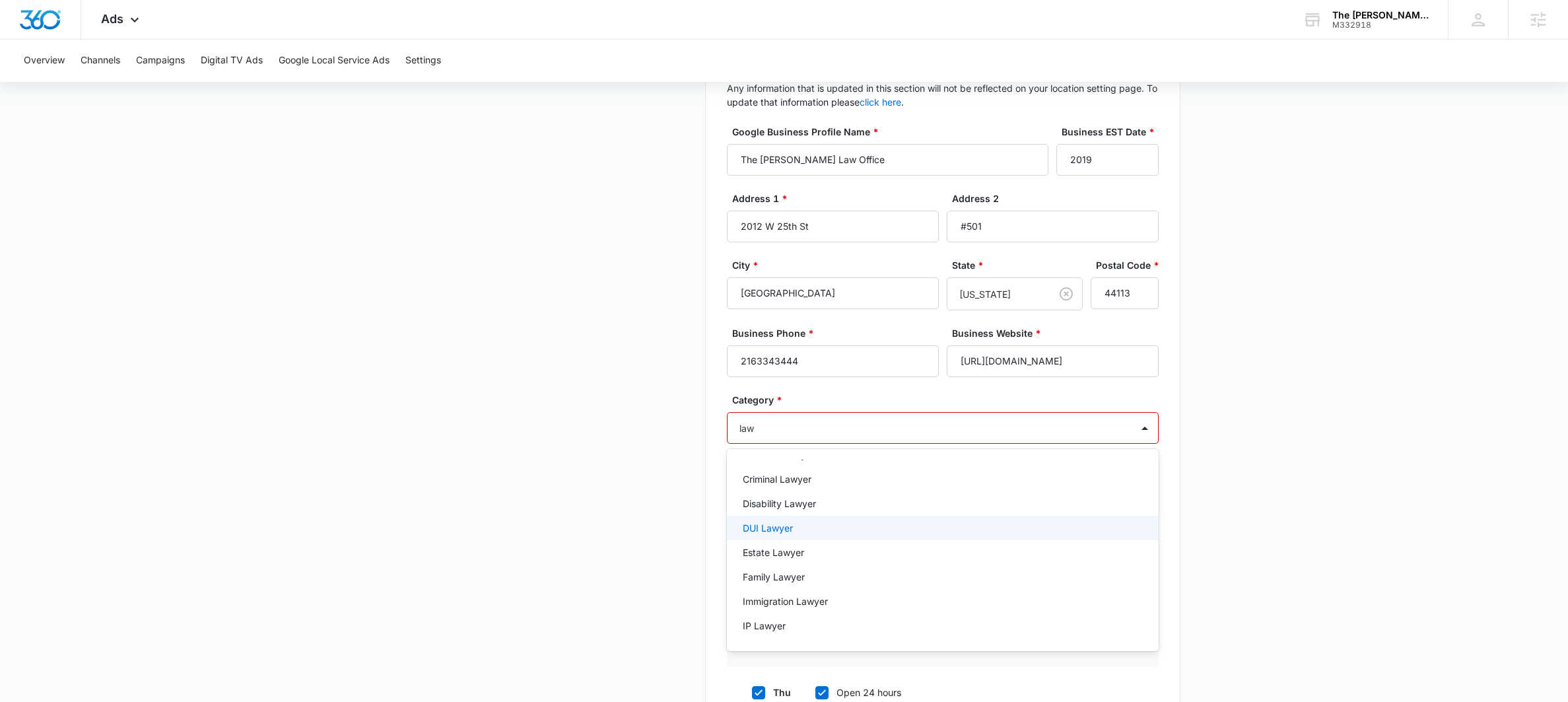
click at [757, 524] on p "DUI Lawyer" at bounding box center [767, 528] width 50 height 14
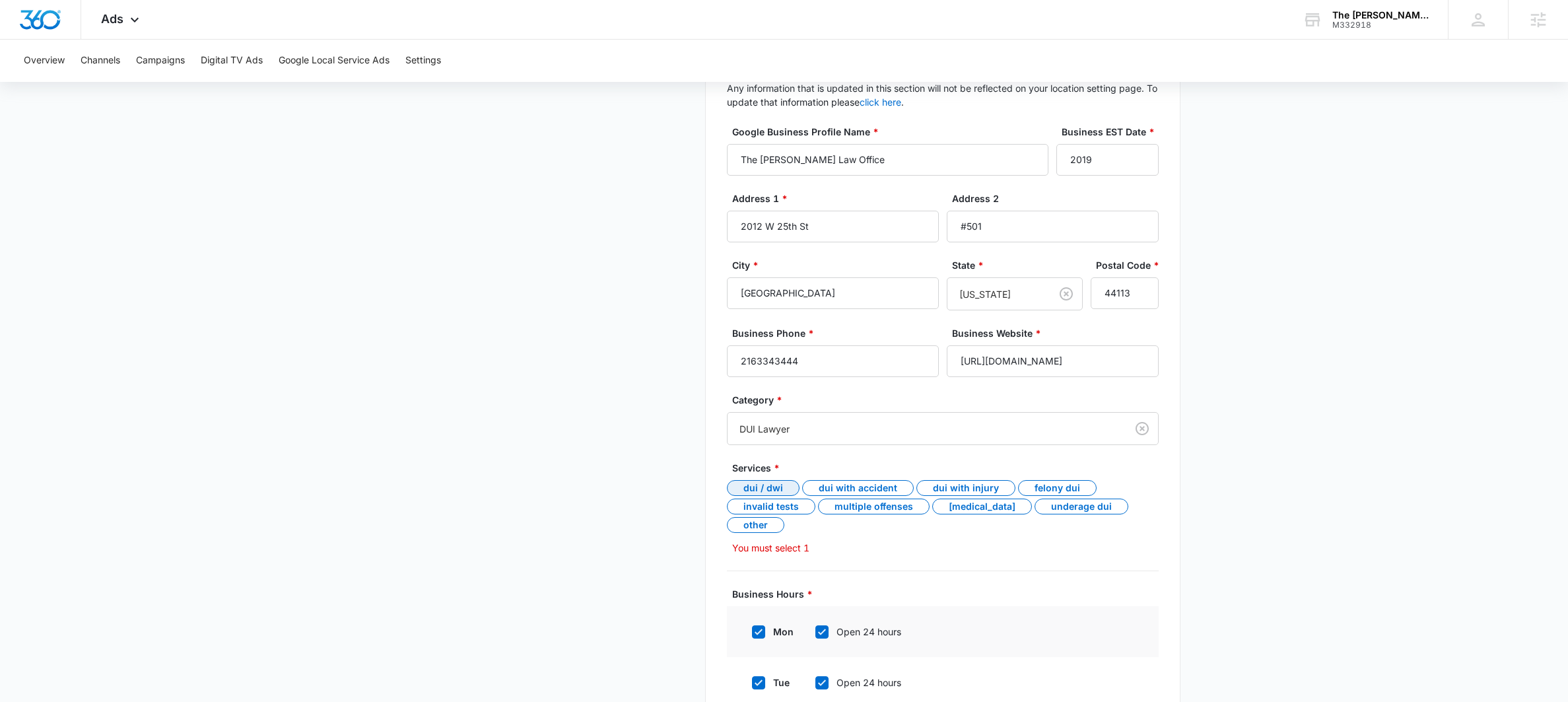
click at [762, 488] on div "DUI / DWI" at bounding box center [763, 488] width 73 height 16
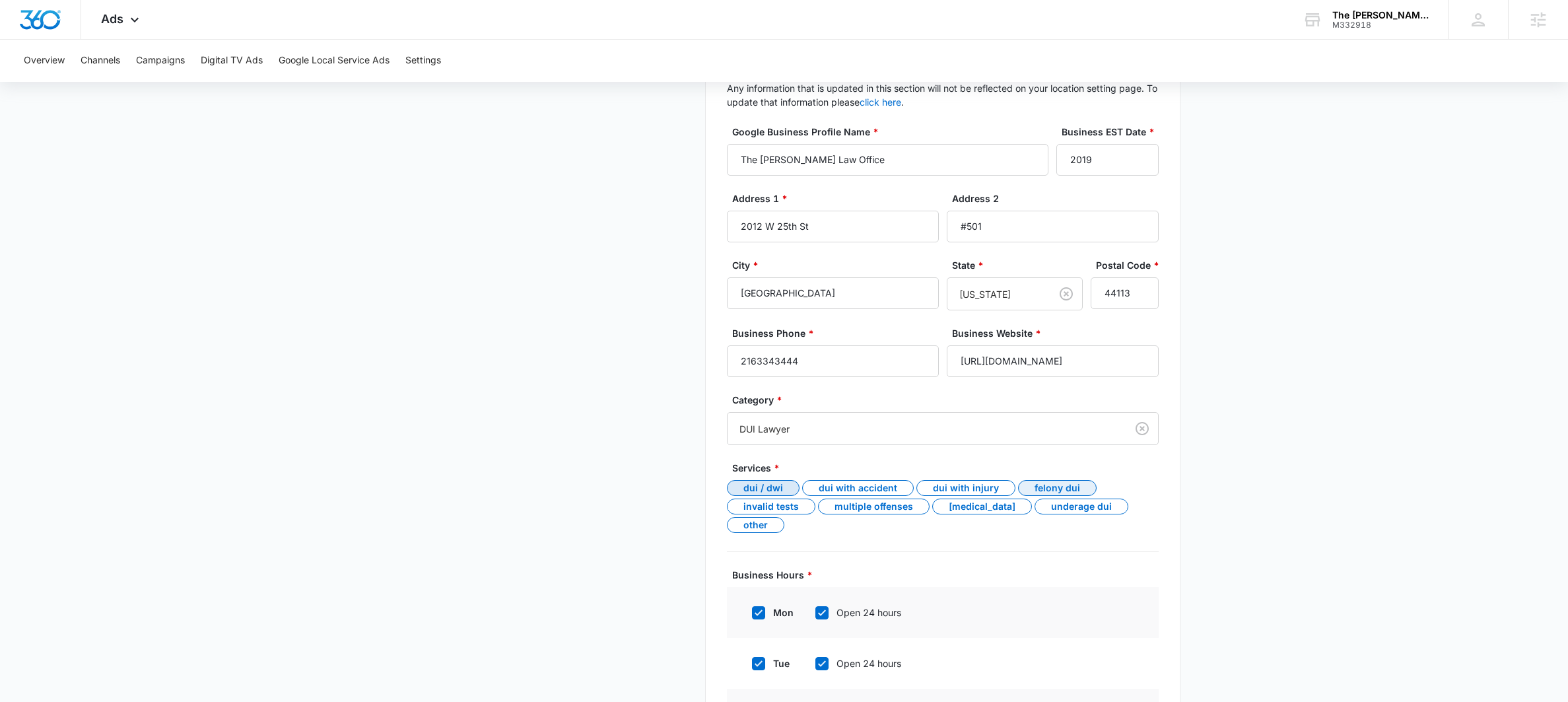
click at [1021, 488] on div "Felony DUI" at bounding box center [1057, 488] width 79 height 16
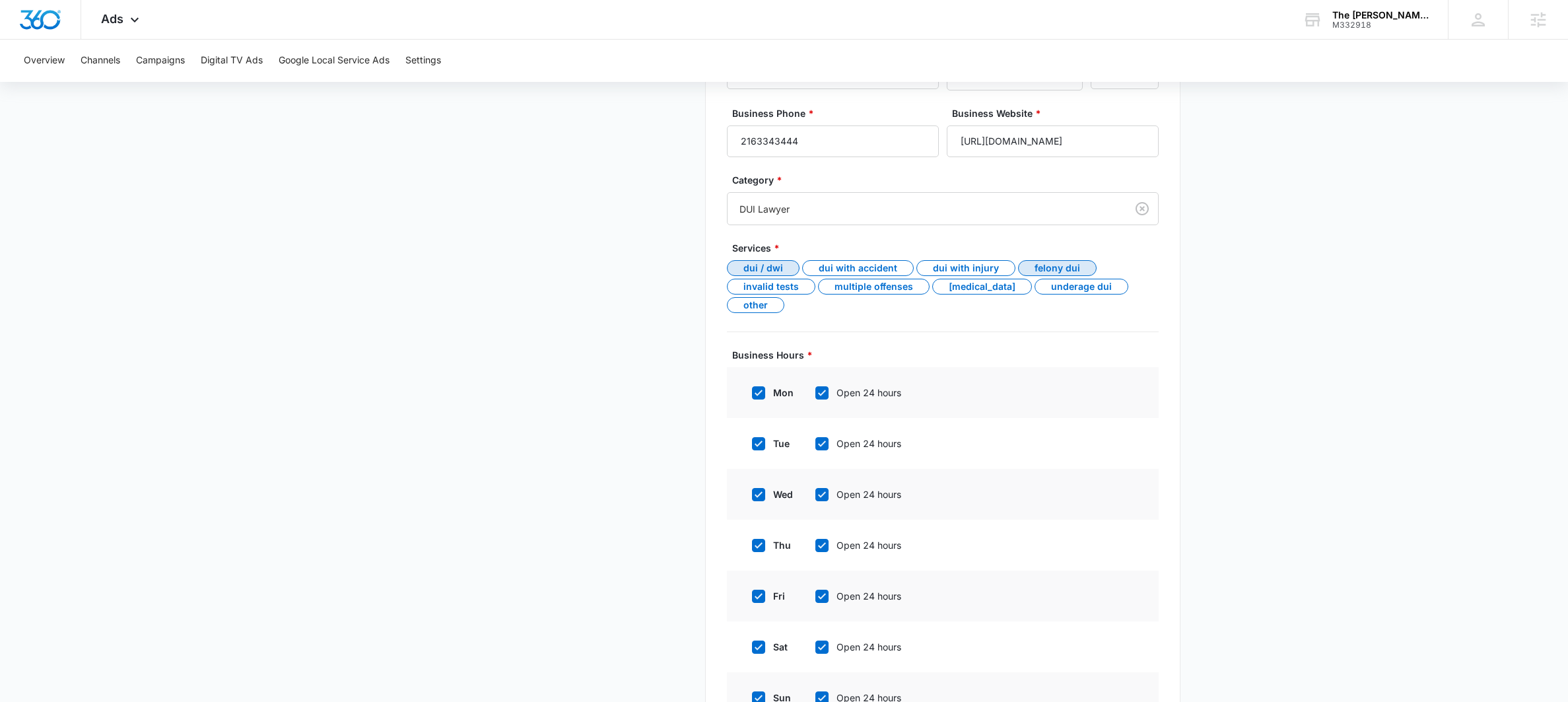
scroll to position [595, 0]
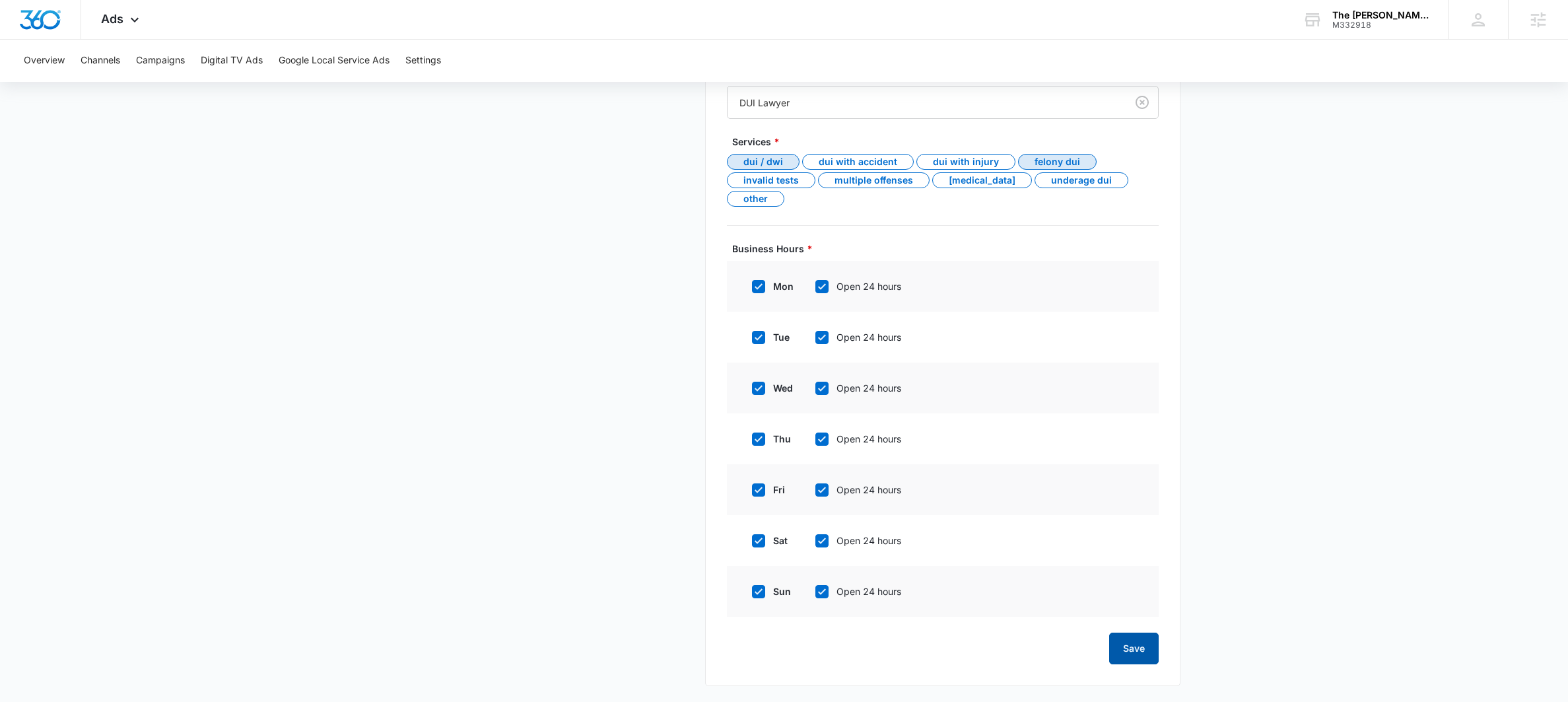
click at [1132, 644] on button "Save" at bounding box center [1134, 648] width 50 height 32
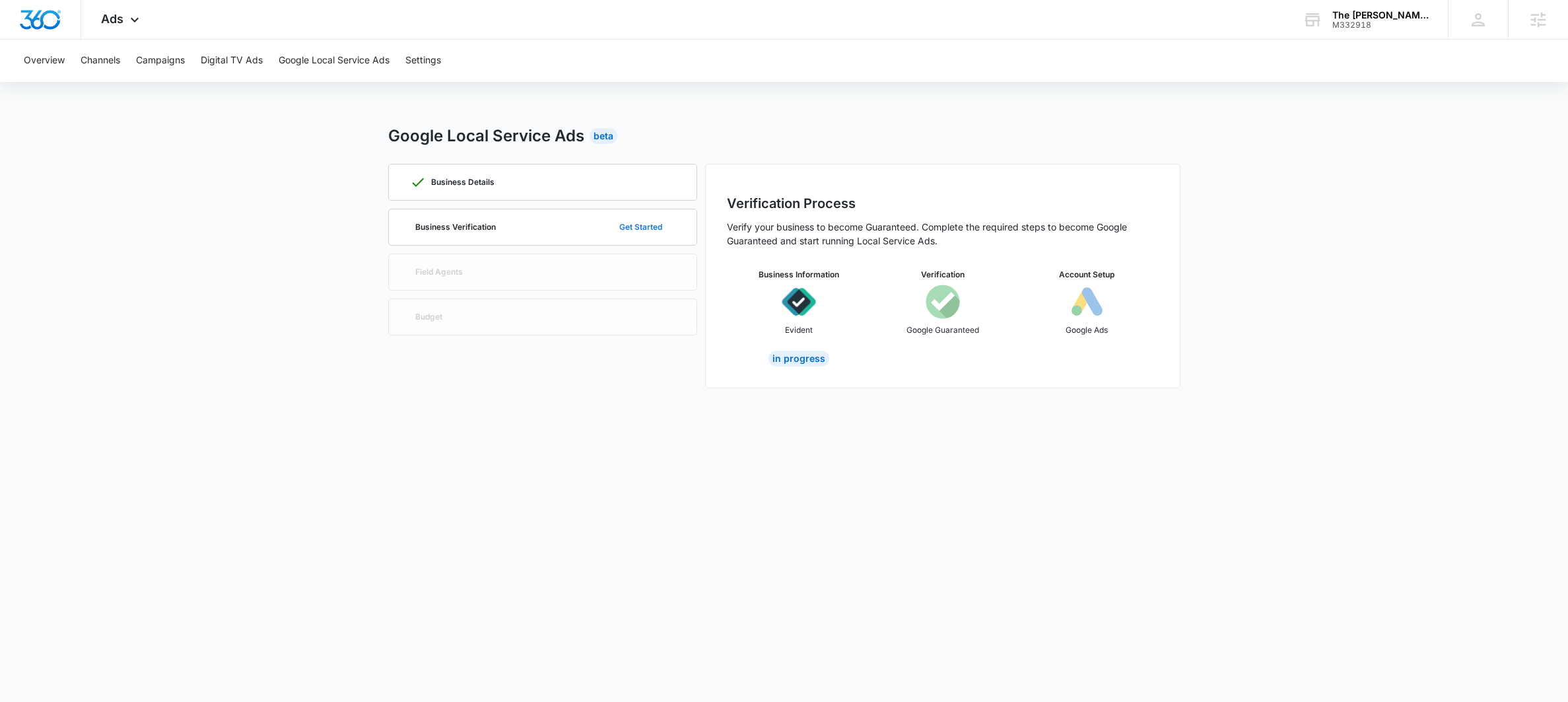
click at [643, 223] on button "Get Started" at bounding box center [641, 227] width 69 height 32
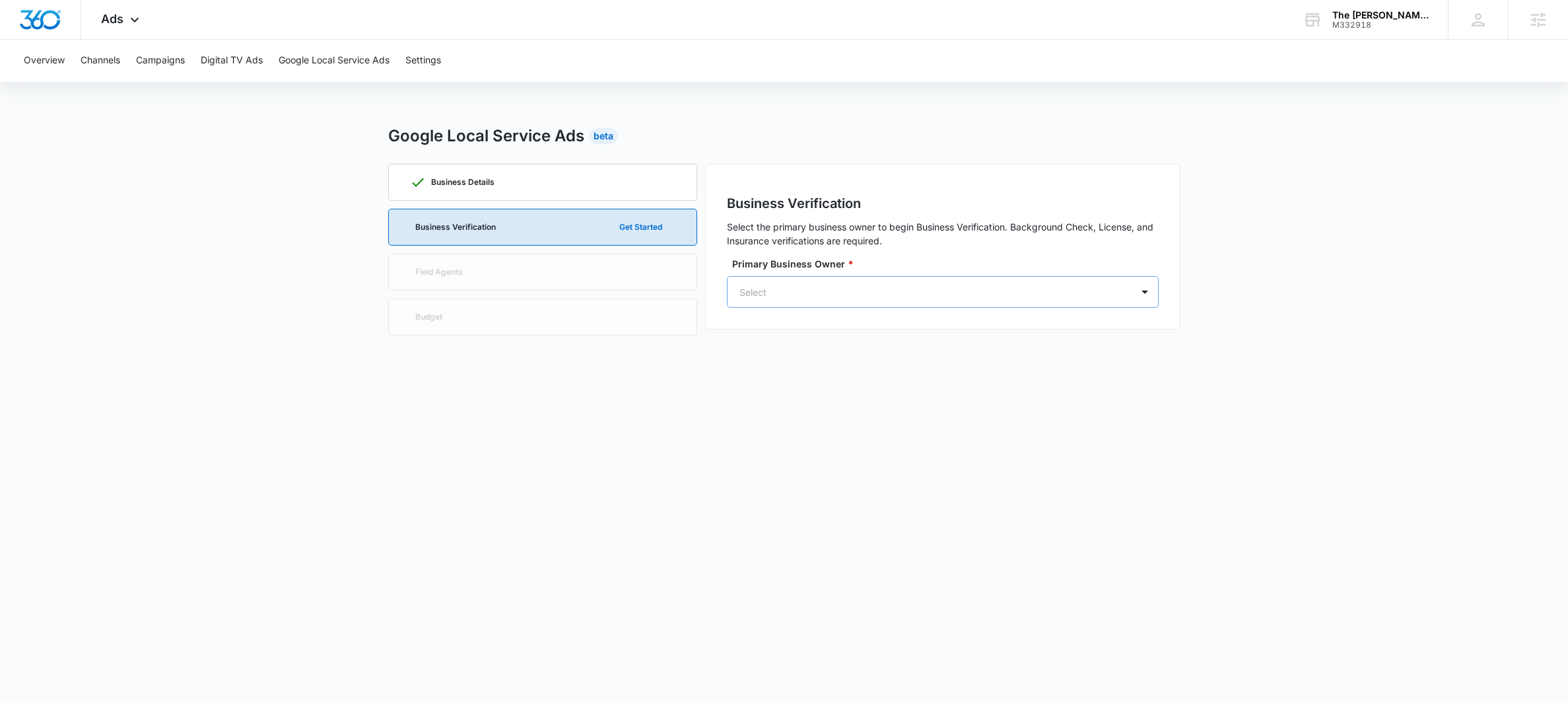
click at [864, 285] on div at bounding box center [927, 292] width 375 height 16
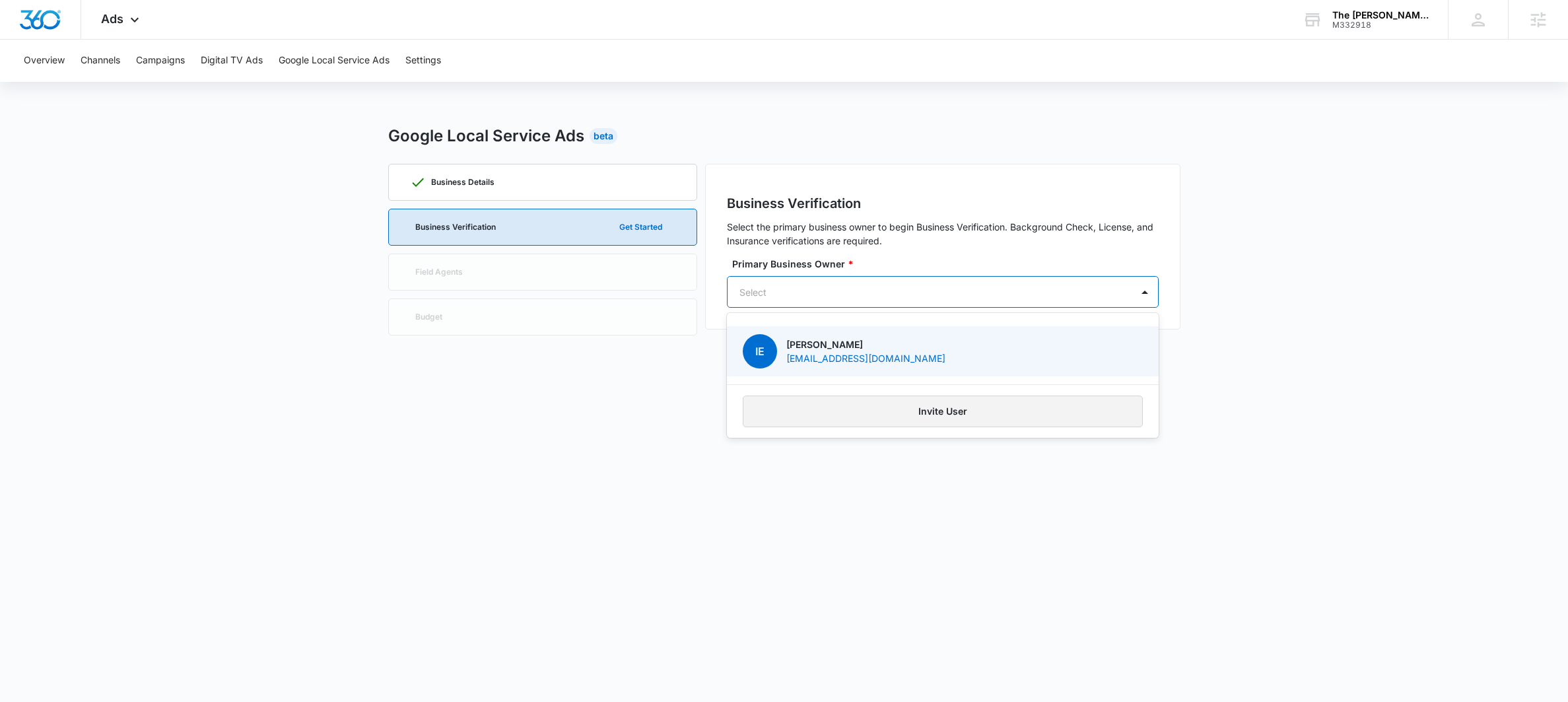
click at [849, 403] on button "Invite User" at bounding box center [943, 411] width 400 height 32
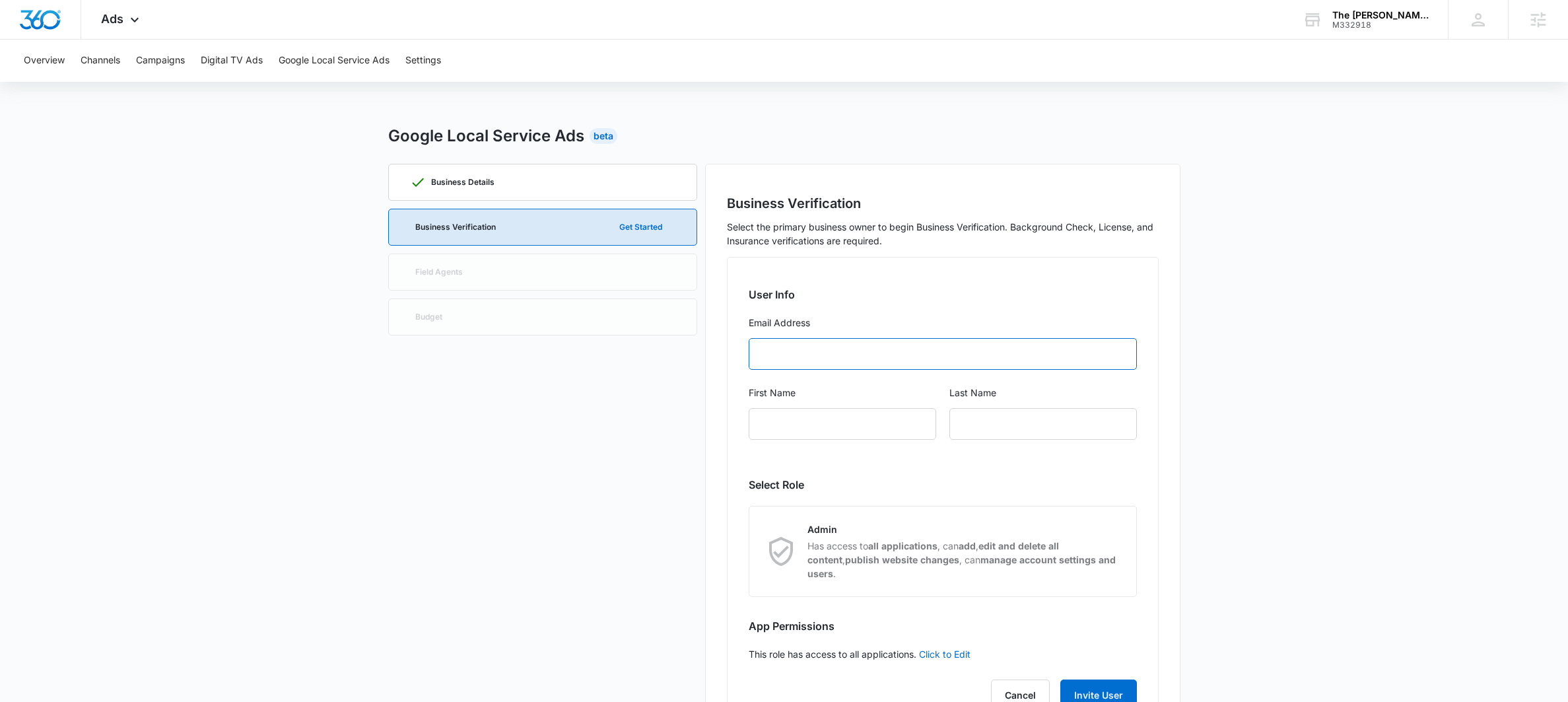
click at [800, 347] on input "Email Address" at bounding box center [942, 354] width 388 height 32
click at [615, 226] on button "Get Started" at bounding box center [641, 227] width 69 height 32
click at [784, 337] on form "User Info Email Address First Name Last Name" at bounding box center [942, 371] width 388 height 169
click at [786, 362] on input "Email Address" at bounding box center [942, 354] width 388 height 32
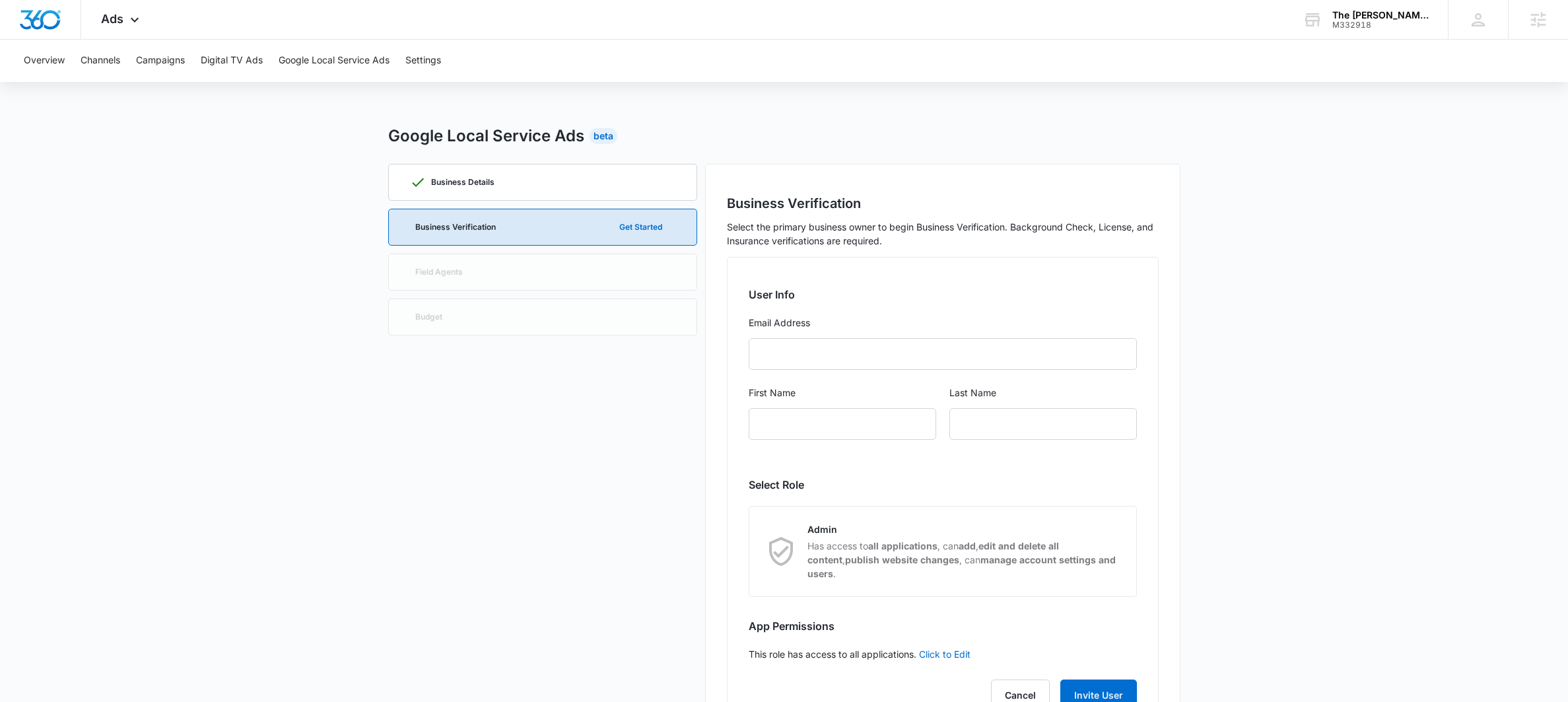
click at [670, 342] on div "Business Details Business Verification Get Started Field Agents Budget" at bounding box center [542, 459] width 309 height 591
click at [443, 188] on div "Business Details" at bounding box center [452, 182] width 84 height 16
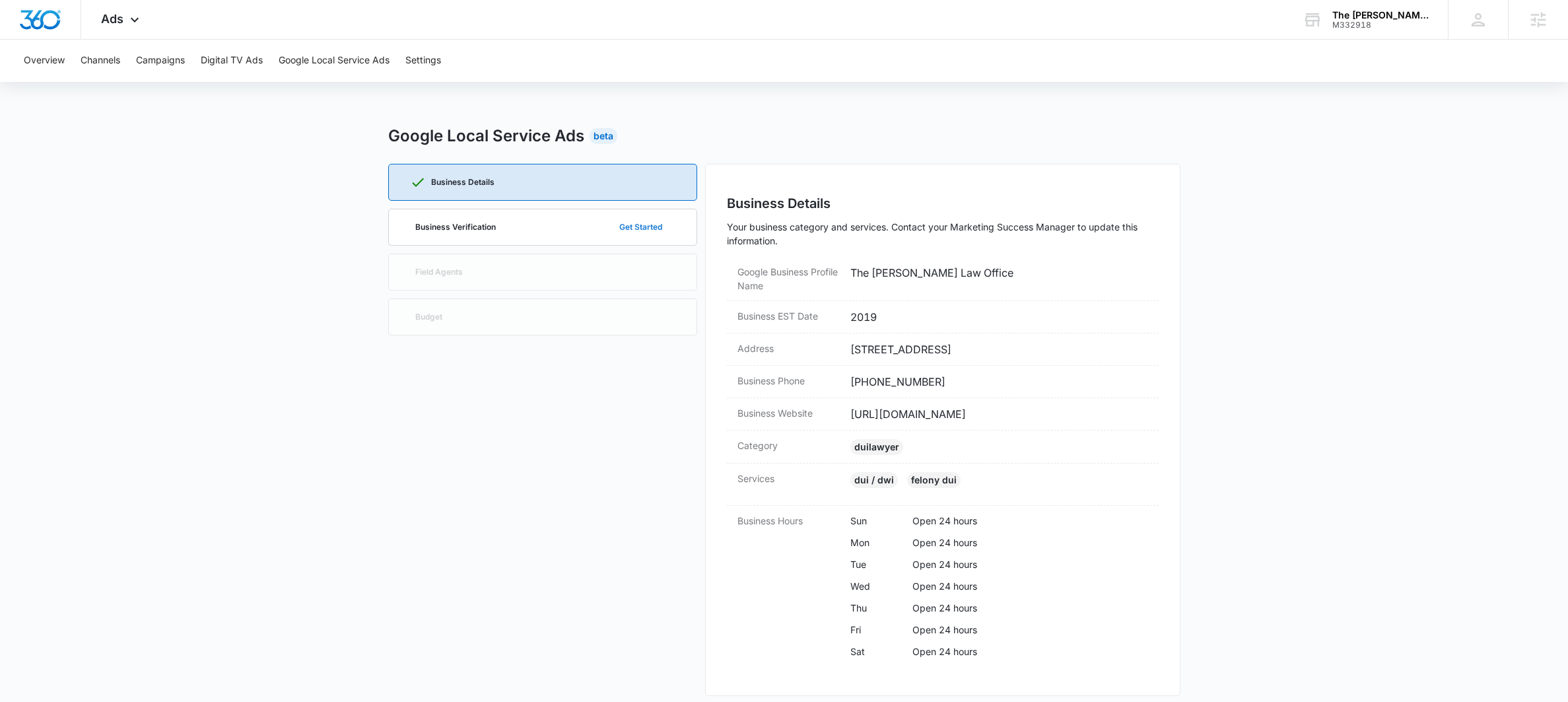
click at [637, 226] on button "Get Started" at bounding box center [641, 227] width 69 height 32
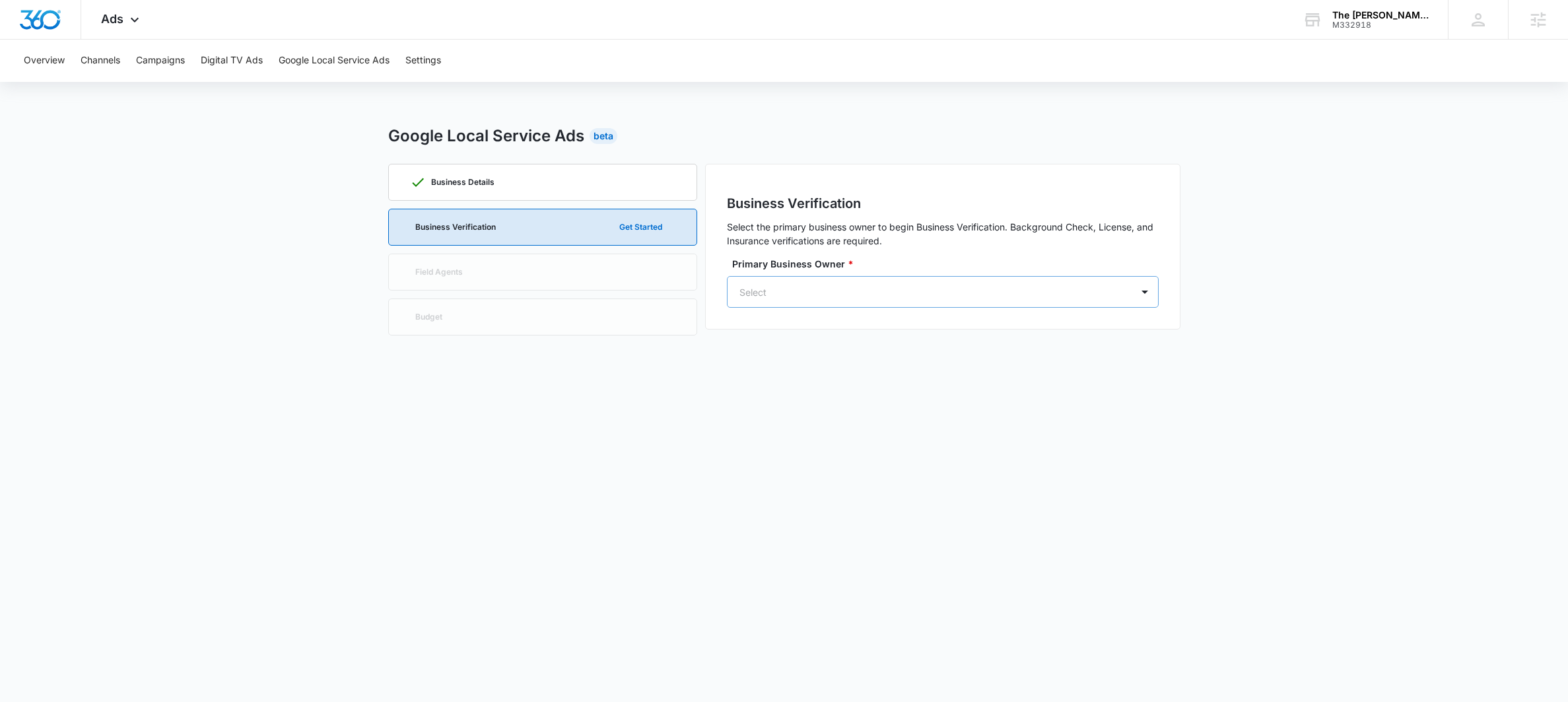
click at [767, 277] on div "Select" at bounding box center [929, 292] width 404 height 30
click at [788, 355] on p "issa@issalegal.com" at bounding box center [866, 359] width 159 height 14
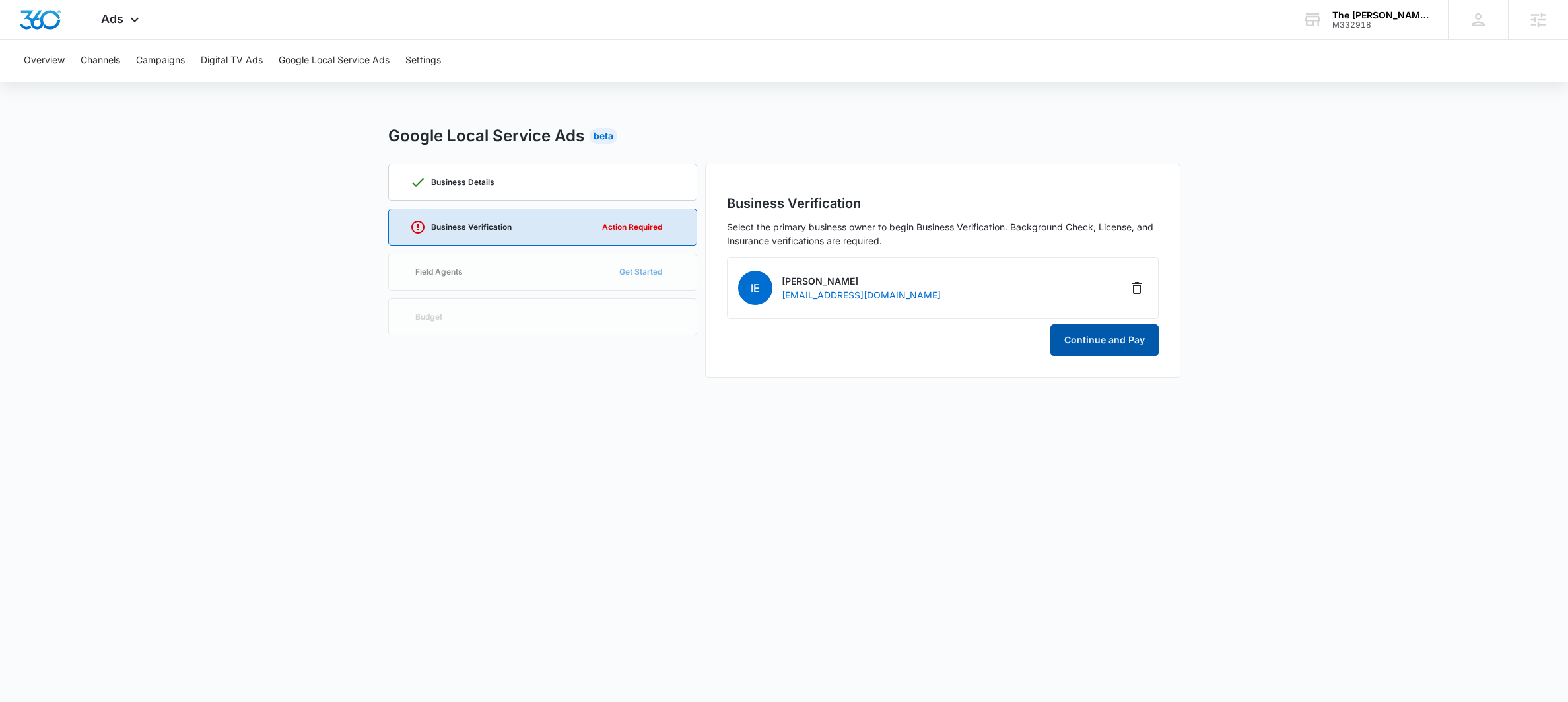
click at [1072, 344] on button "Continue and Pay" at bounding box center [1104, 340] width 108 height 32
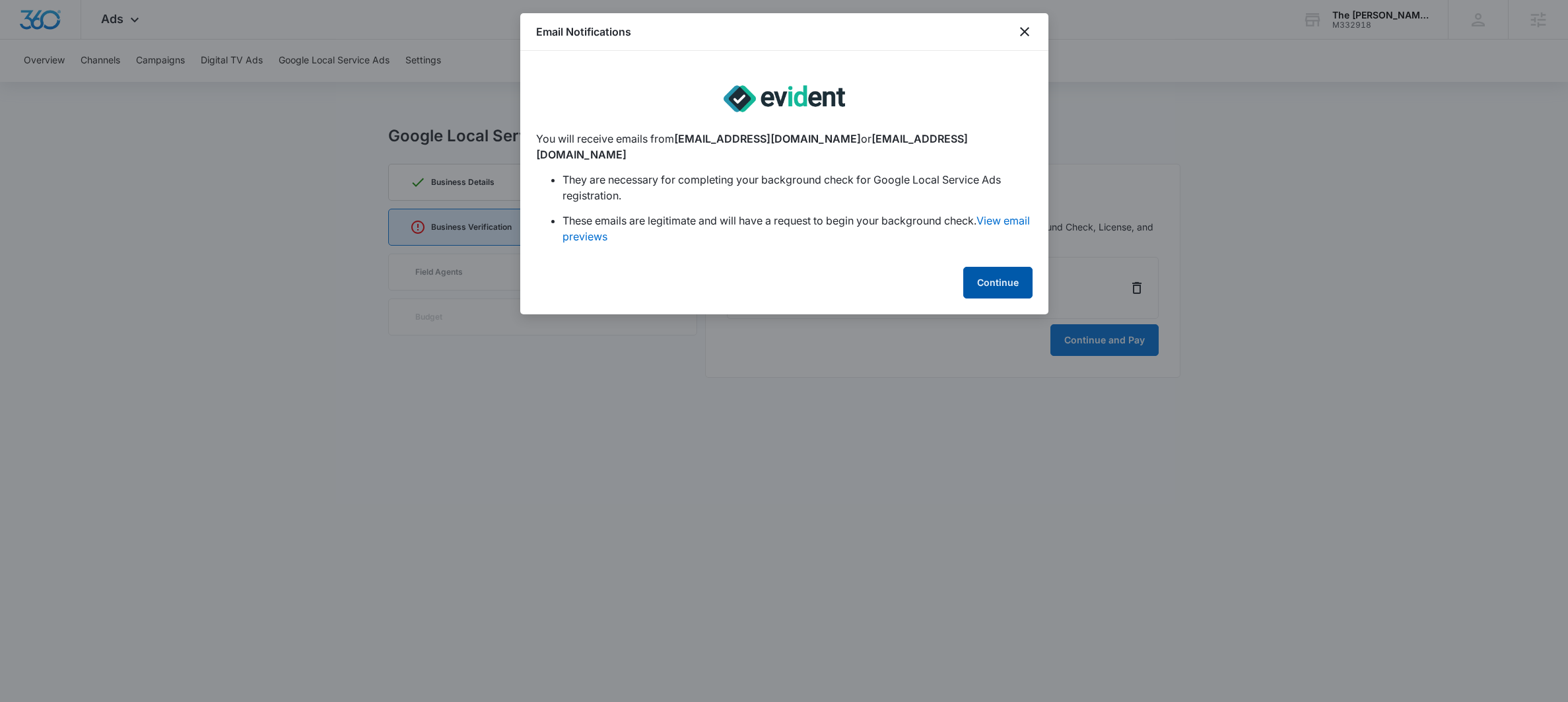
click at [976, 267] on button "Continue" at bounding box center [998, 282] width 69 height 32
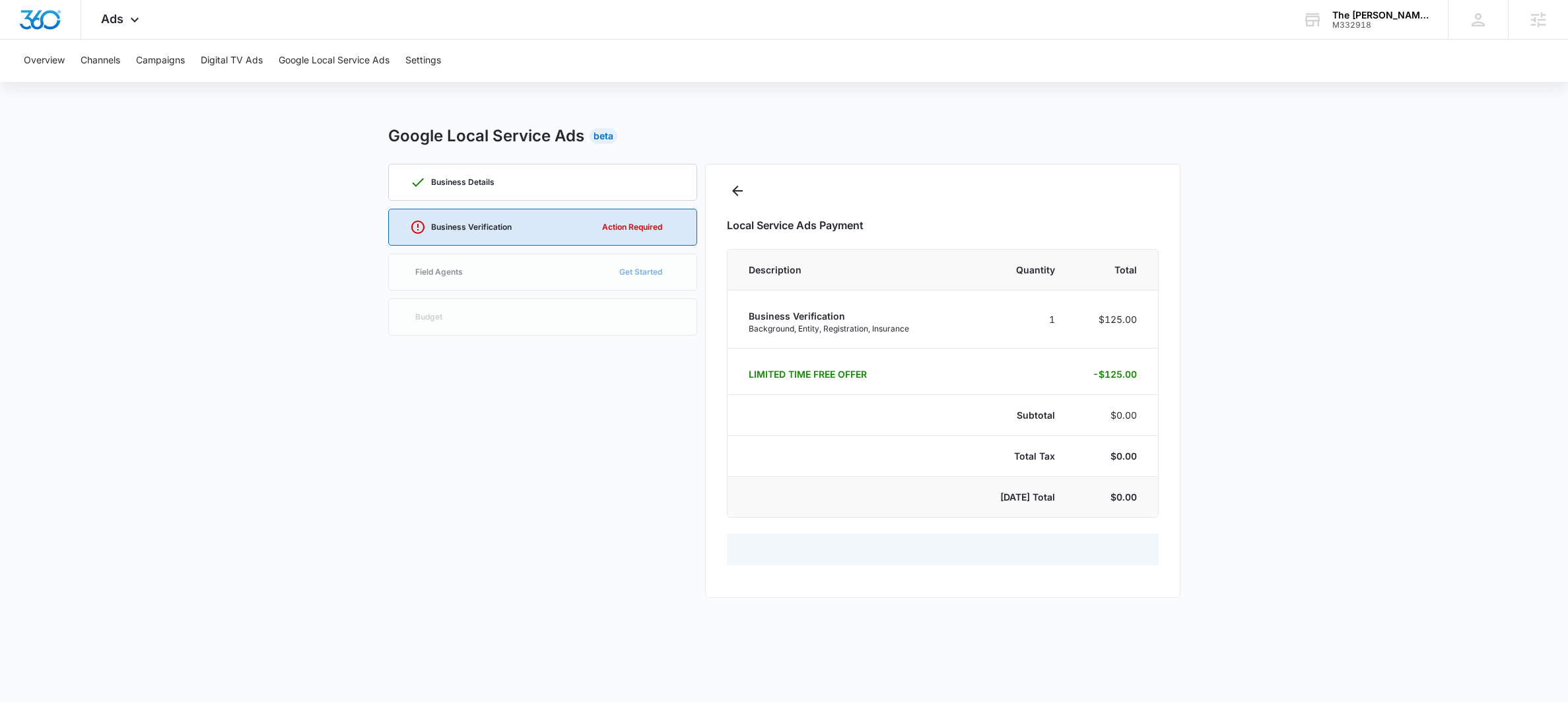
select select "pm_1Reh0FA4n8RTgNjUdXVQxEJa"
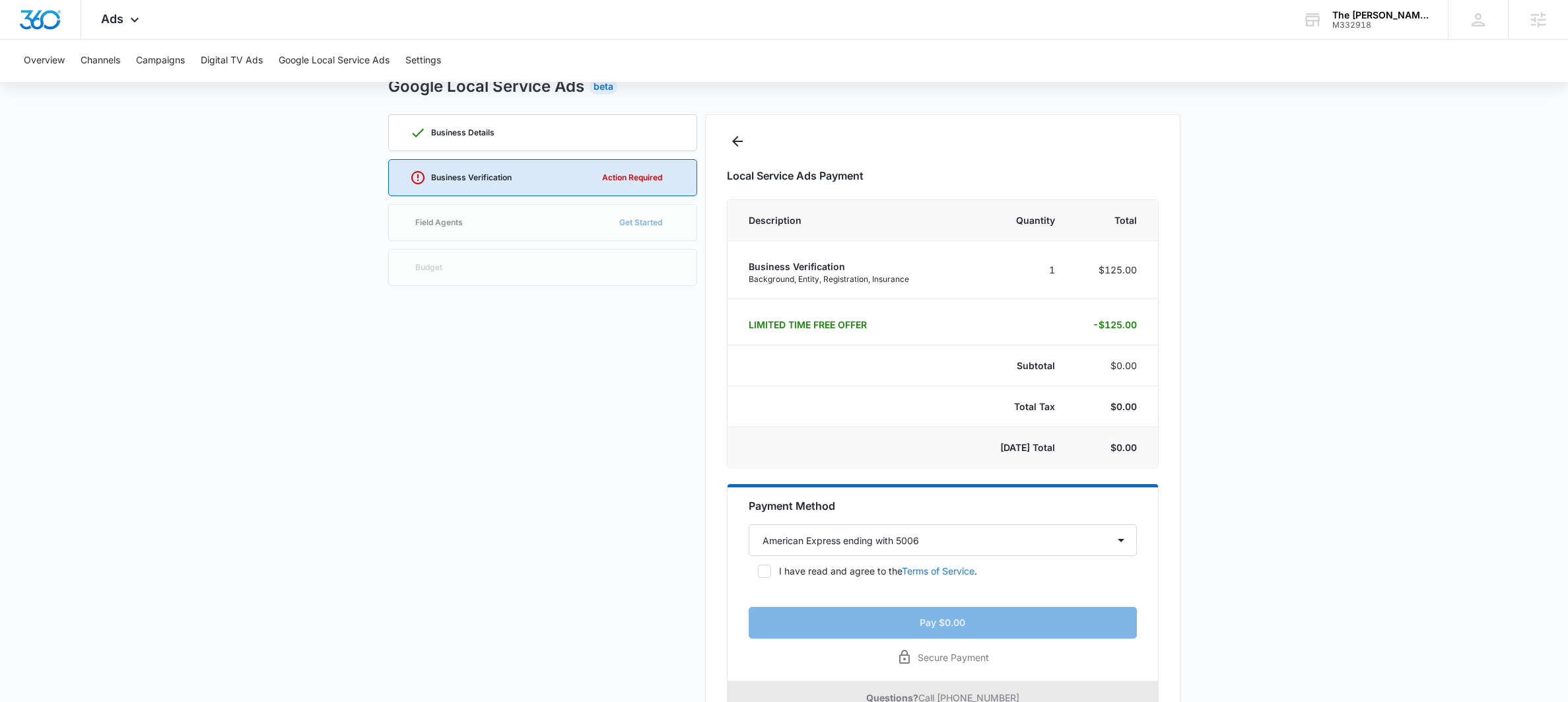
scroll to position [66, 0]
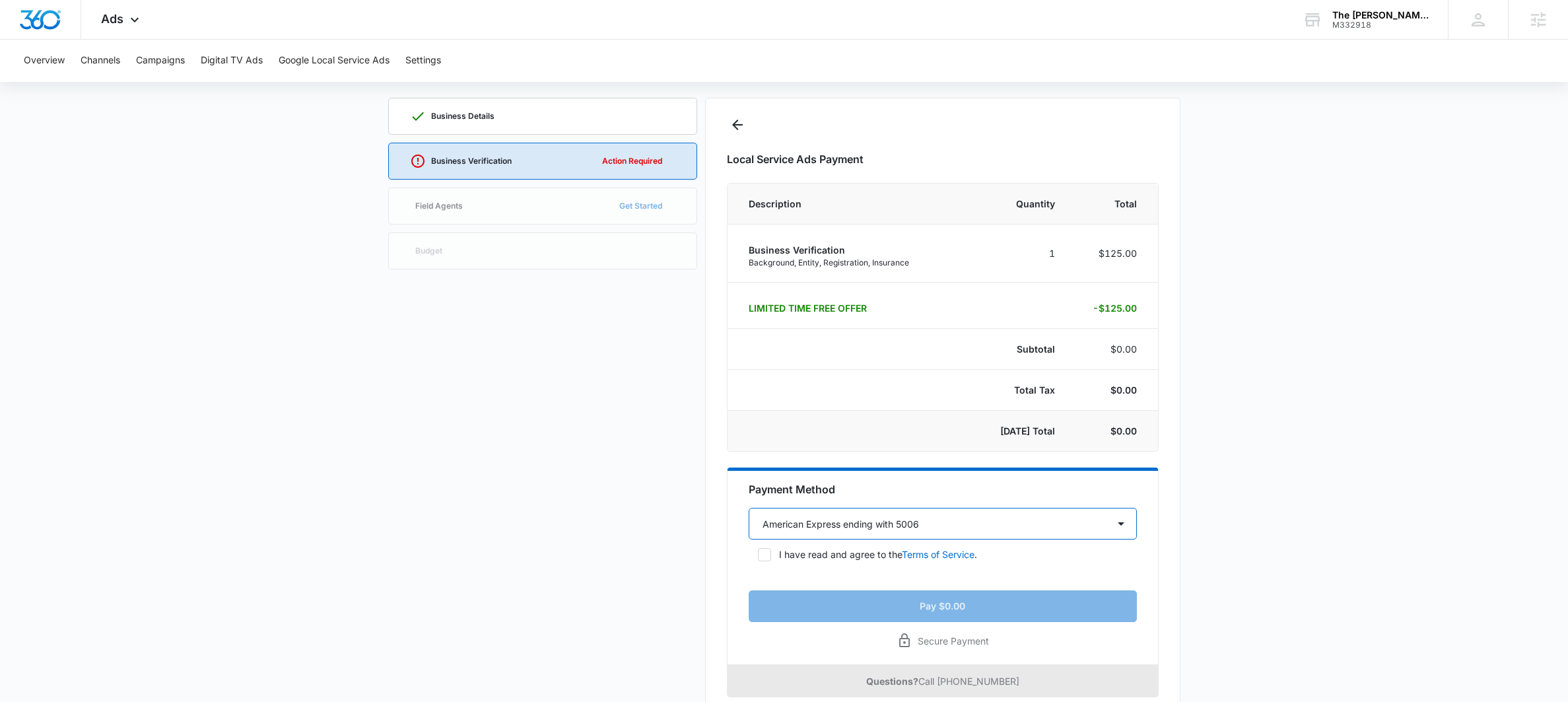
click at [931, 526] on select "Select a payment method American Express ending with 5006 New payment method" at bounding box center [942, 524] width 388 height 32
click at [748, 509] on select "Select a payment method American Express ending with 5006 New payment method" at bounding box center [942, 524] width 388 height 32
click at [933, 608] on form "Payment Method Select a payment method American Express ending with 5006 New pa…" at bounding box center [942, 551] width 388 height 141
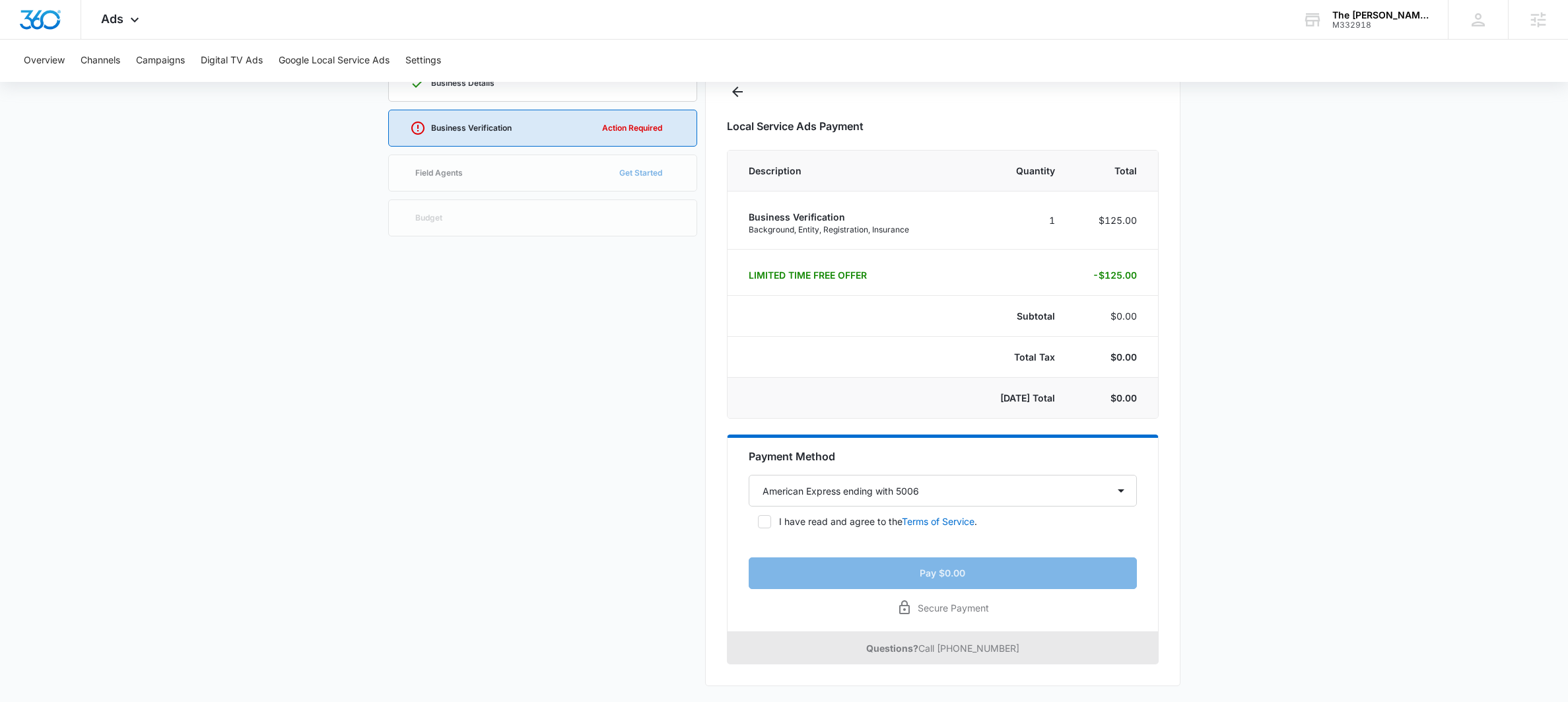
click at [761, 524] on icon at bounding box center [764, 522] width 12 height 12
click at [758, 524] on input "I have read and agree to the Terms of Service ." at bounding box center [753, 522] width 9 height 9
checkbox input "true"
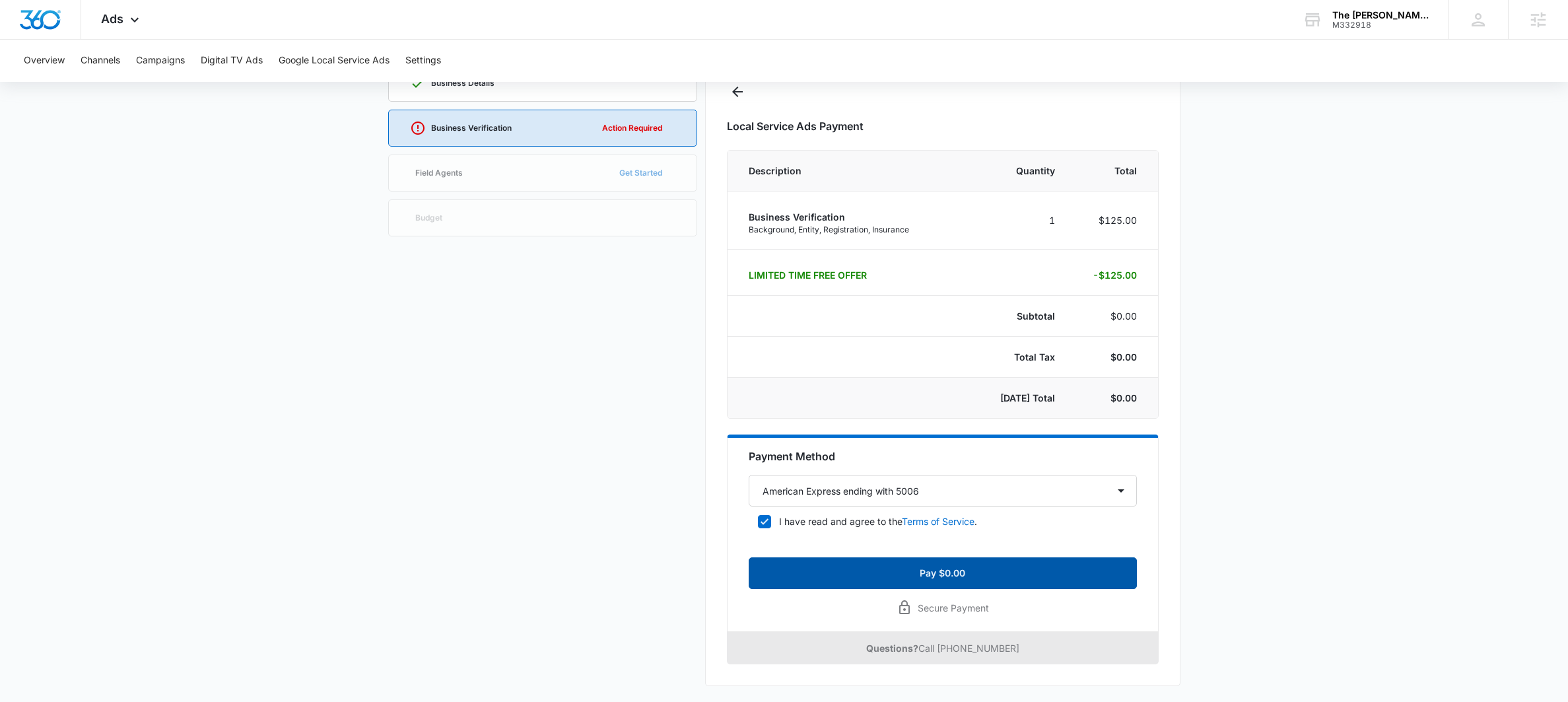
click at [803, 563] on button "Pay $0.00" at bounding box center [942, 573] width 388 height 32
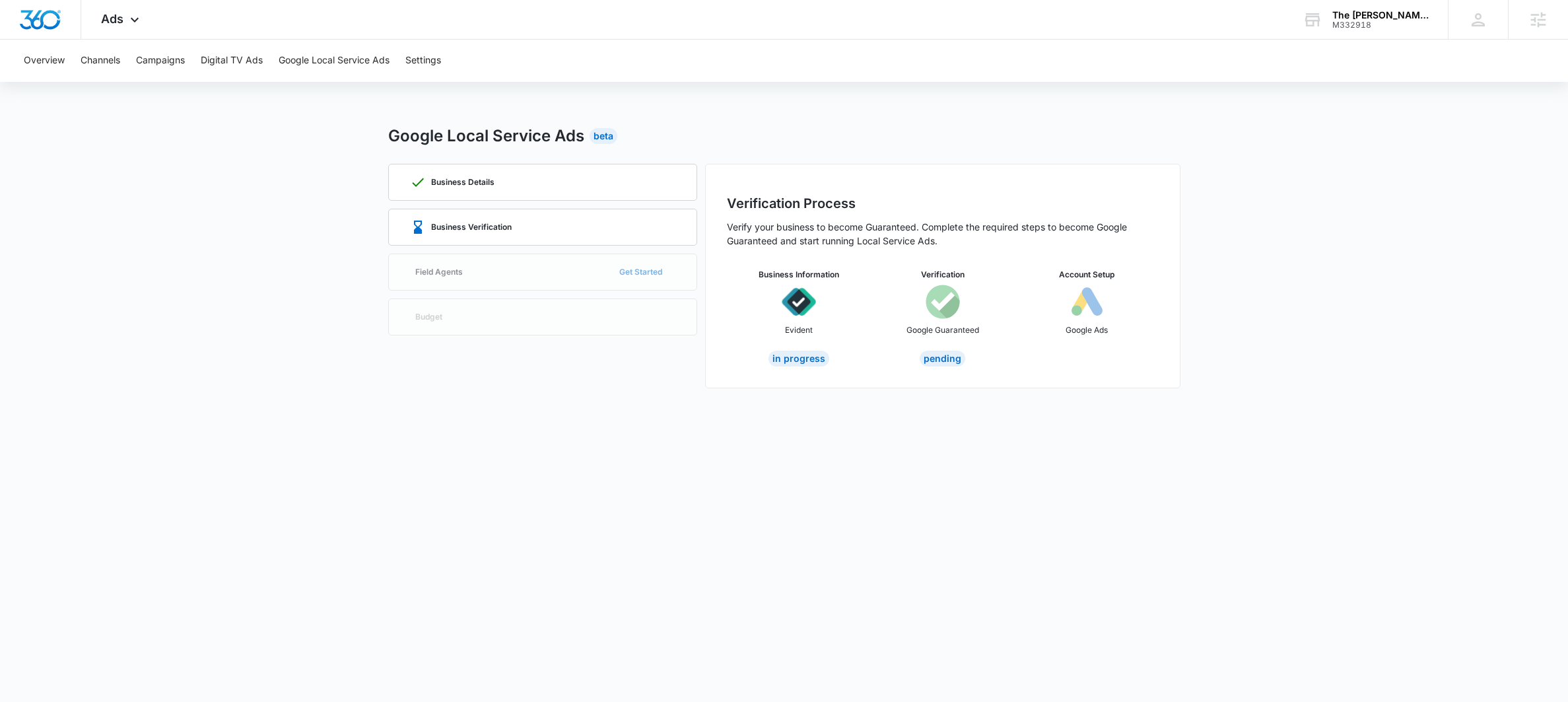
scroll to position [0, 0]
click at [439, 270] on div "Business Details Business Verification Field Agents Get Started Budget" at bounding box center [542, 275] width 309 height 224
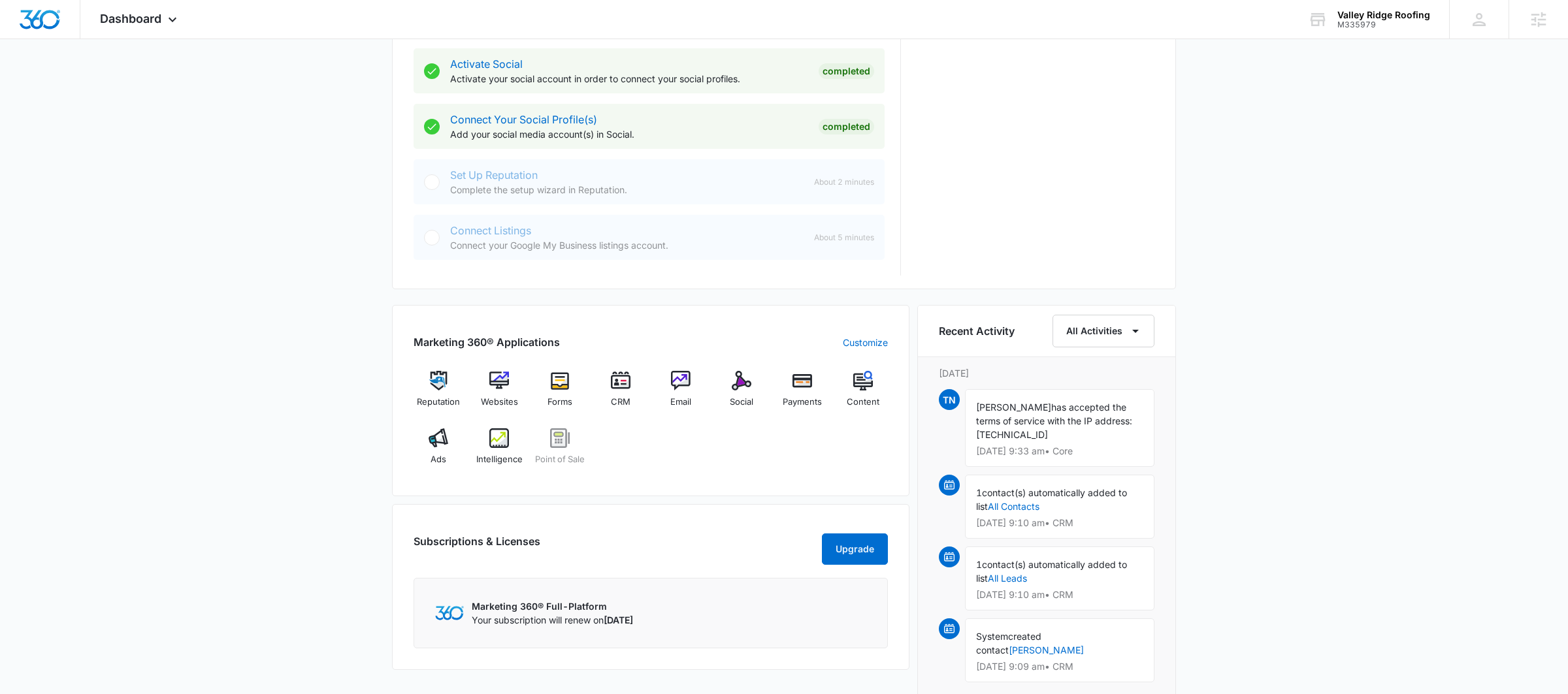
scroll to position [551, 0]
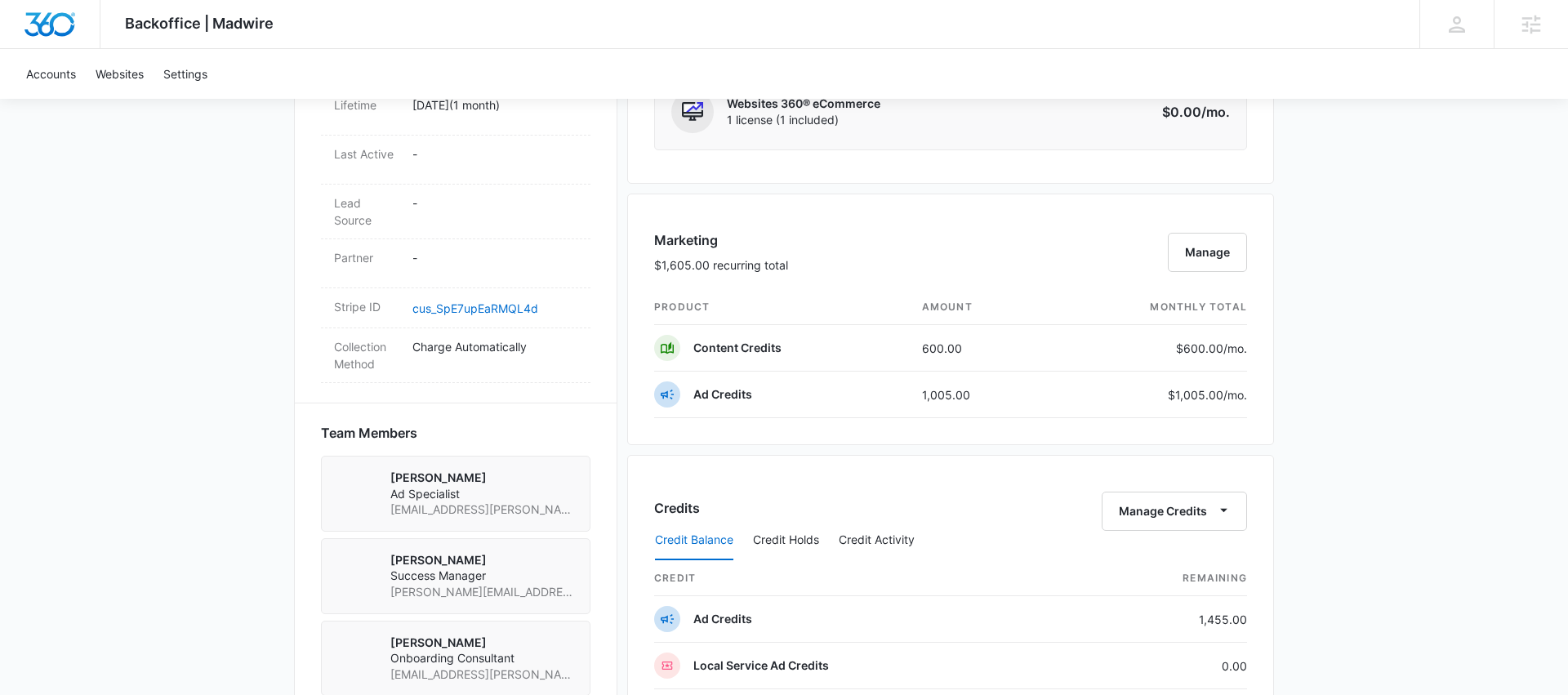
scroll to position [855, 0]
